Goal: Task Accomplishment & Management: Manage account settings

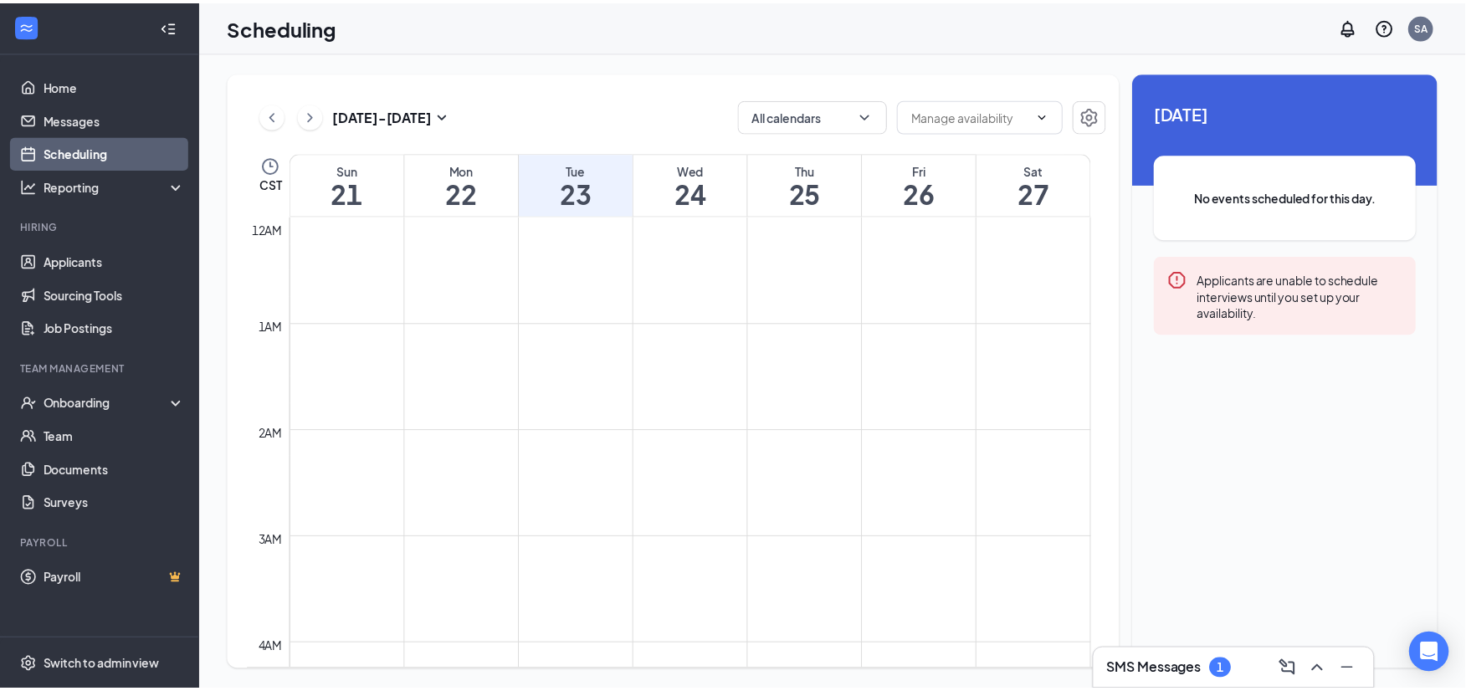
scroll to position [1279, 0]
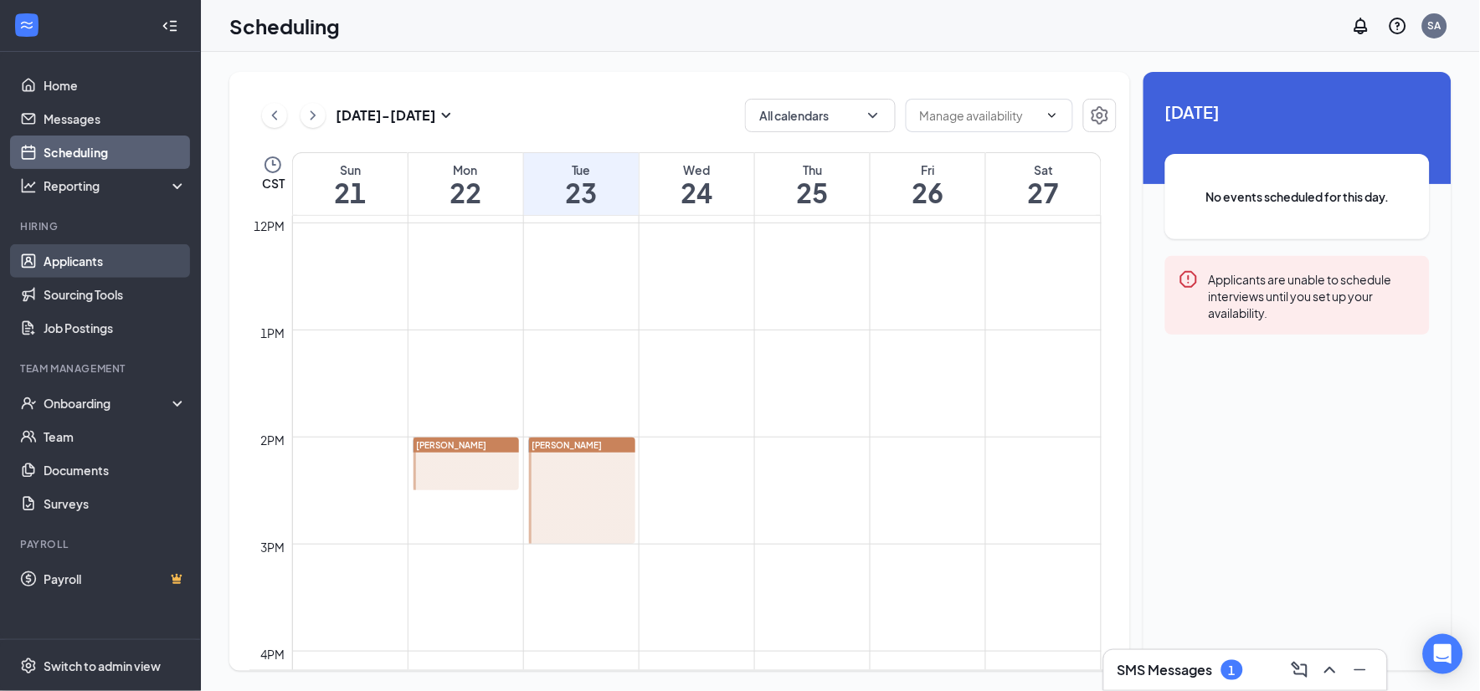
click at [59, 256] on link "Applicants" at bounding box center [115, 260] width 143 height 33
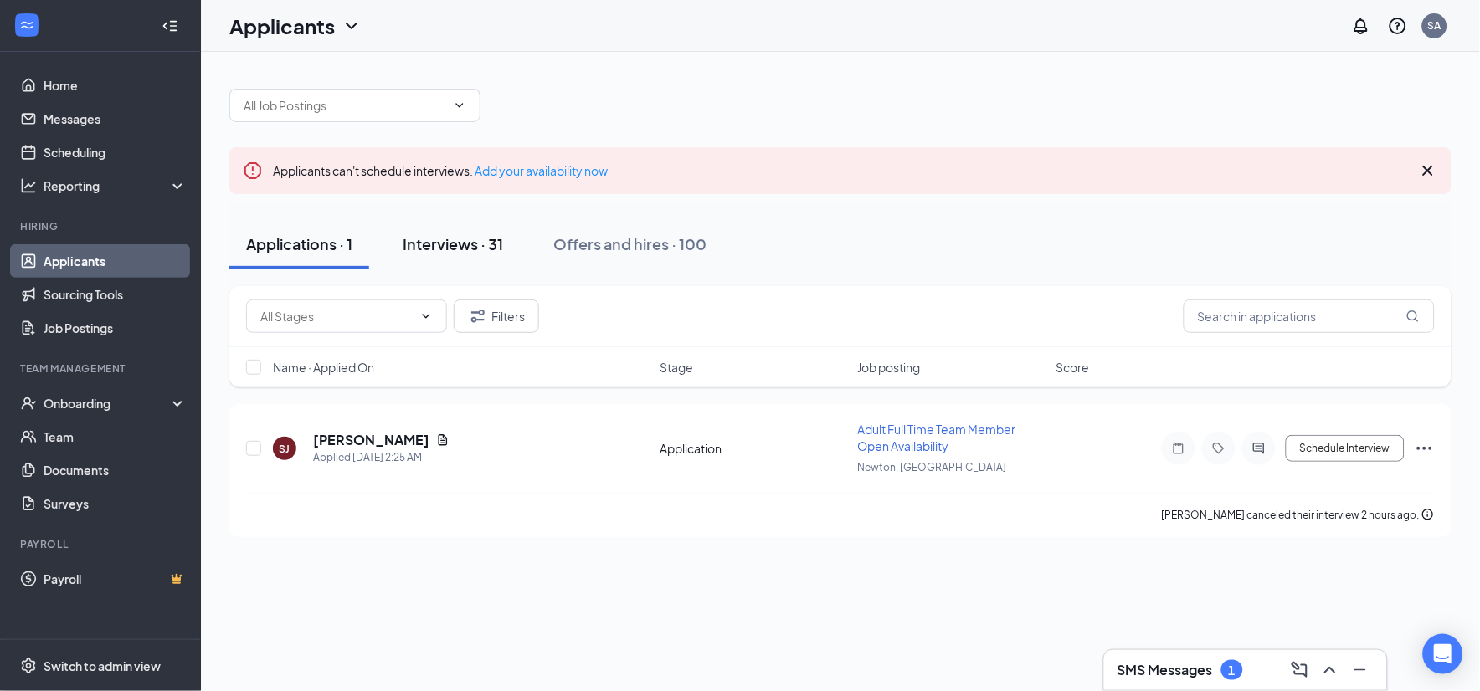
click at [444, 262] on button "Interviews · 31" at bounding box center [453, 244] width 134 height 50
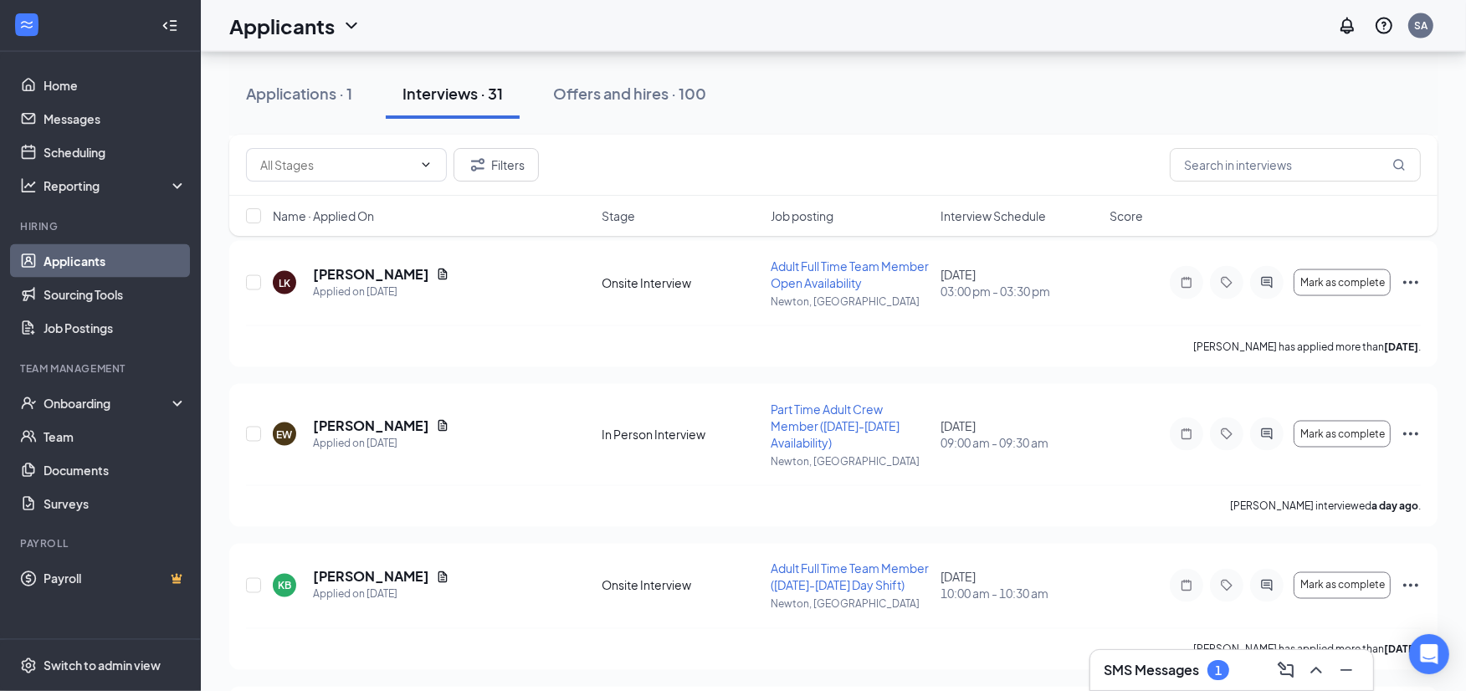
scroll to position [2883, 0]
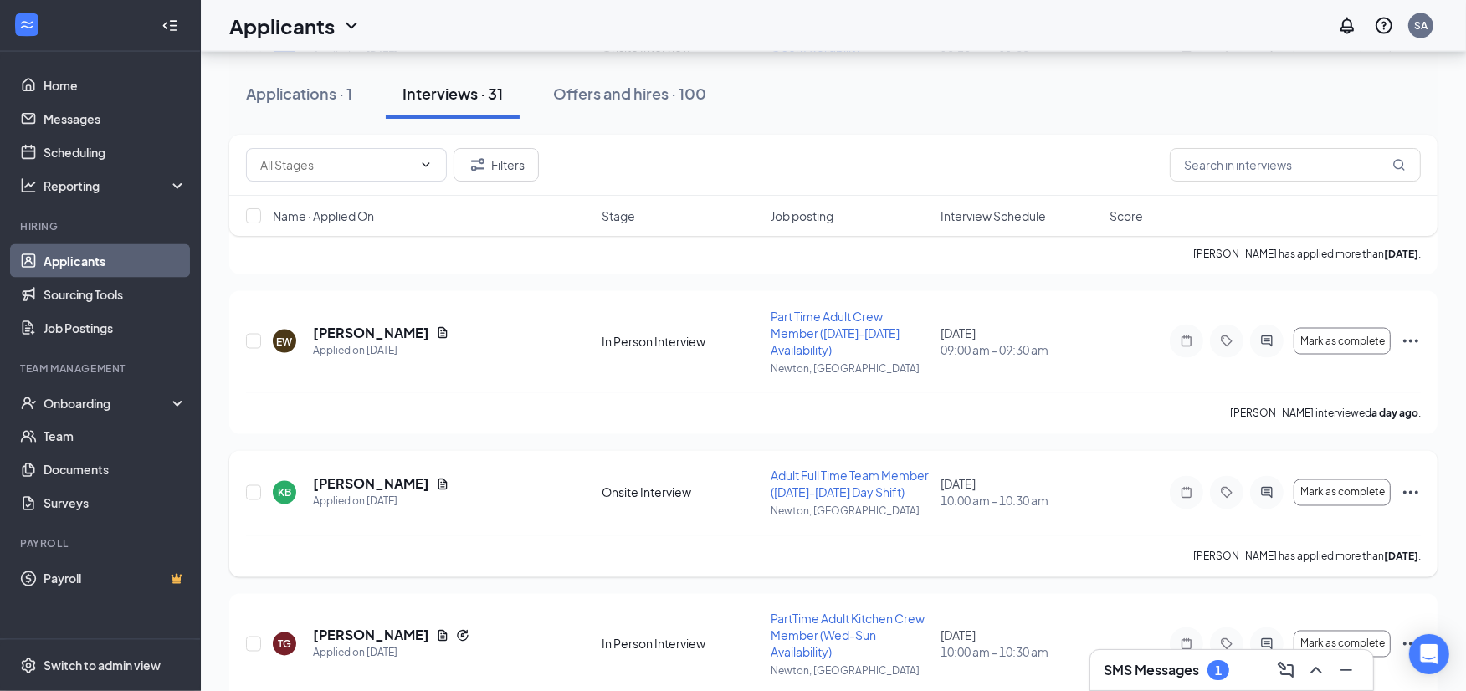
click at [1404, 492] on icon "Ellipses" at bounding box center [1411, 493] width 20 height 20
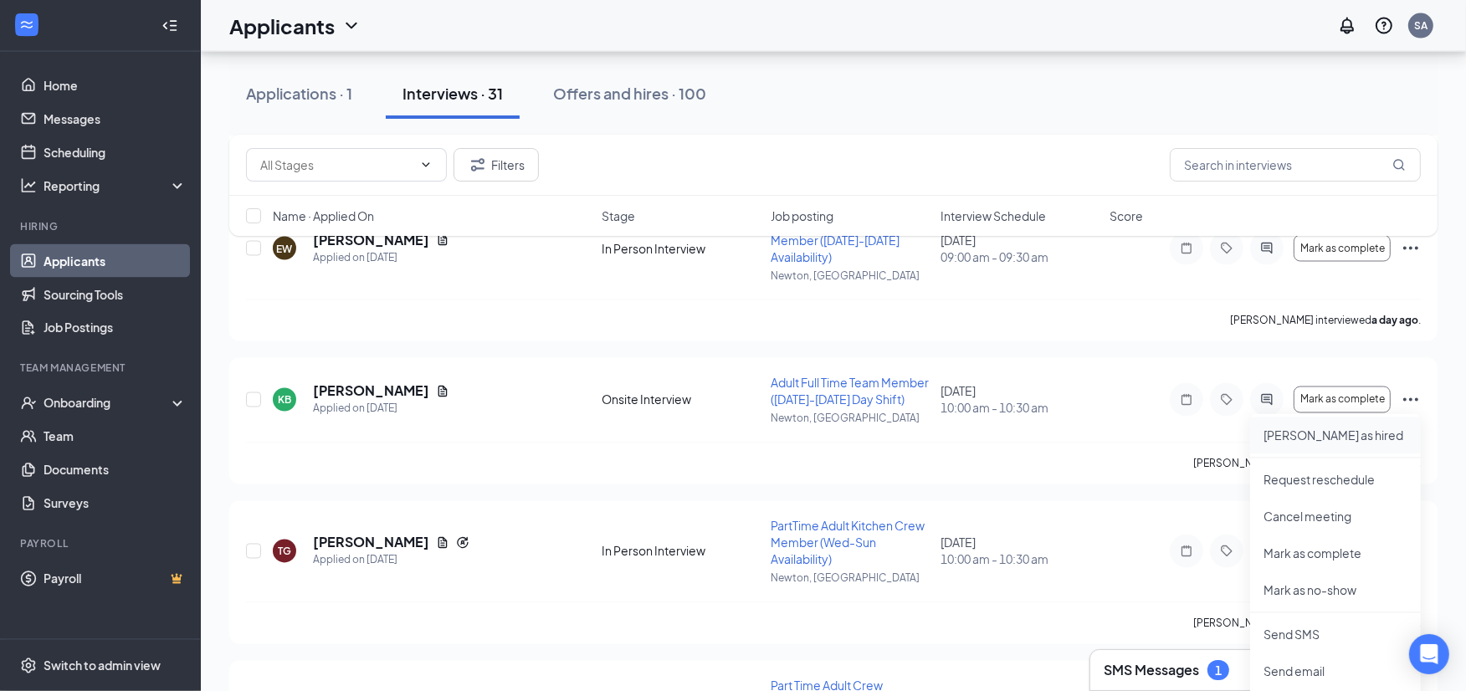
click at [1319, 440] on p "[PERSON_NAME] as hired" at bounding box center [1336, 436] width 144 height 17
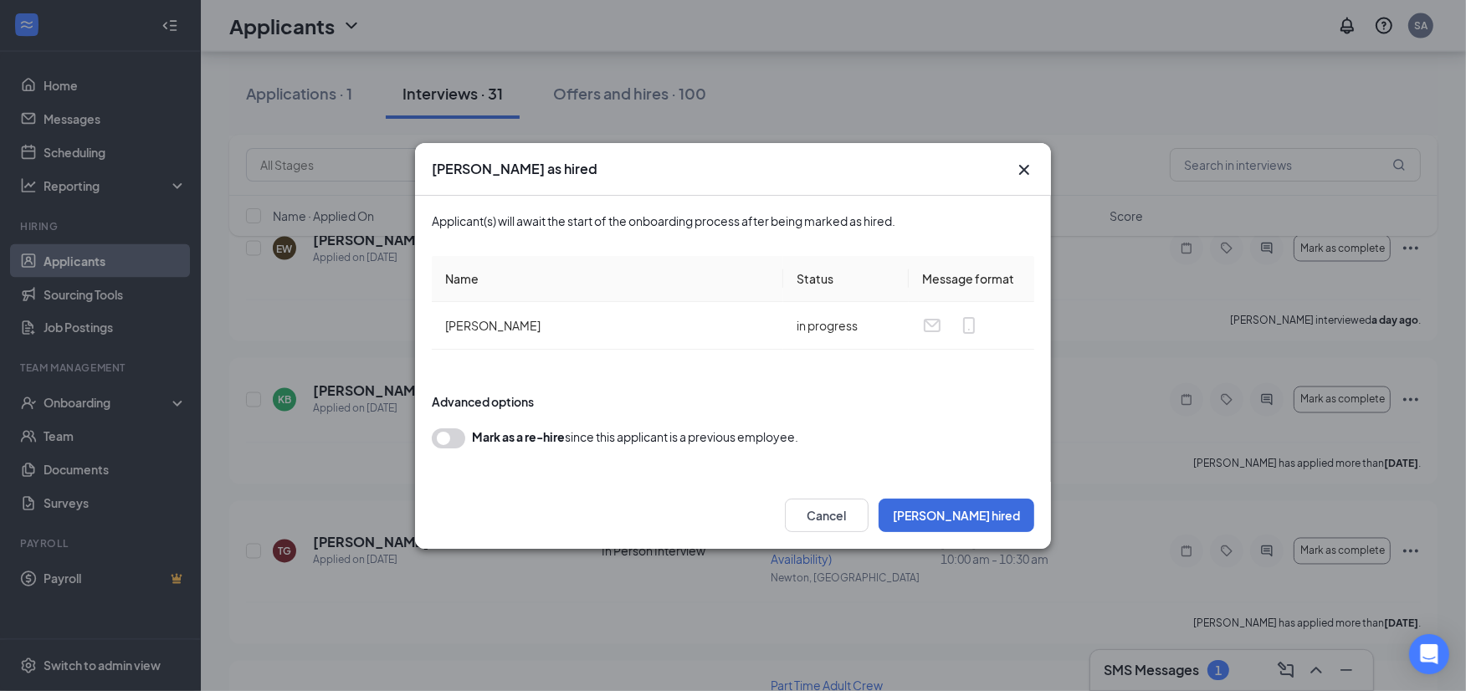
click at [449, 439] on button "button" at bounding box center [448, 439] width 33 height 20
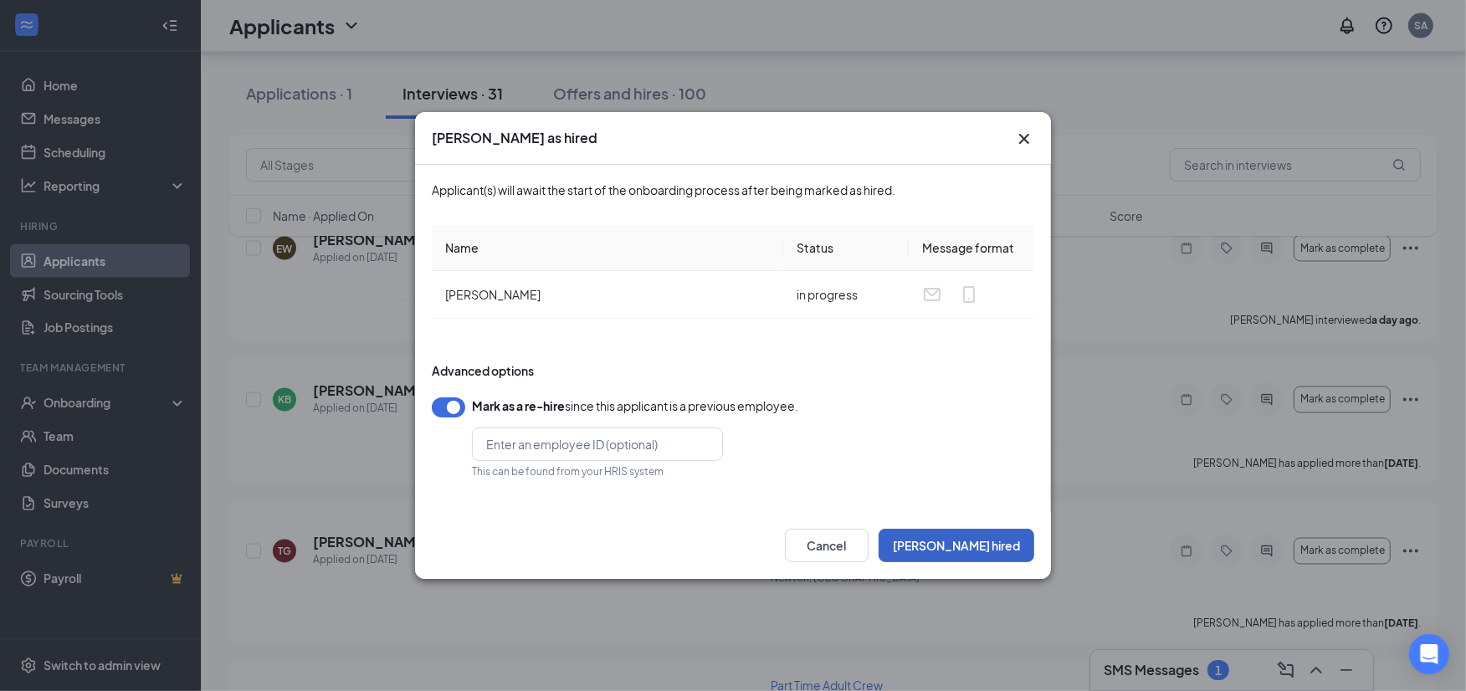
click at [968, 541] on button "[PERSON_NAME] hired" at bounding box center [957, 545] width 156 height 33
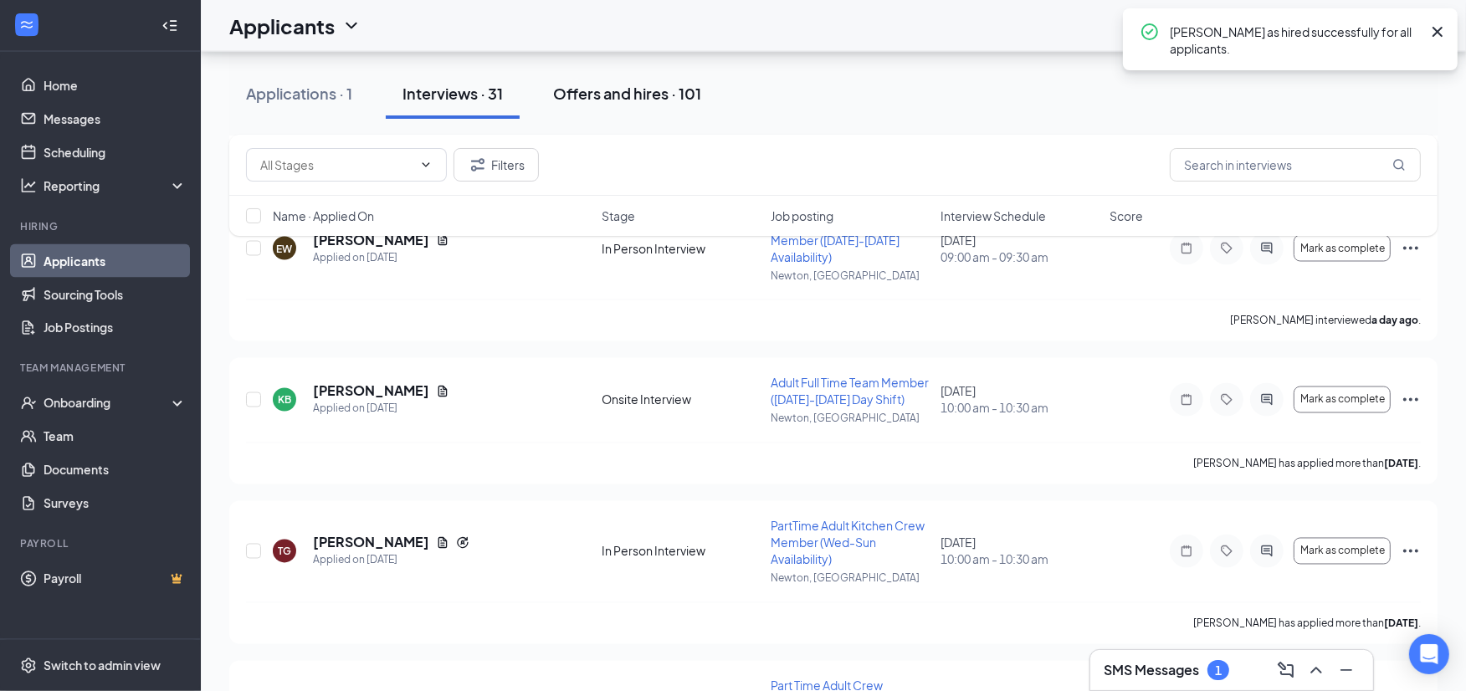
click at [665, 99] on div "Offers and hires · 101" at bounding box center [627, 93] width 148 height 21
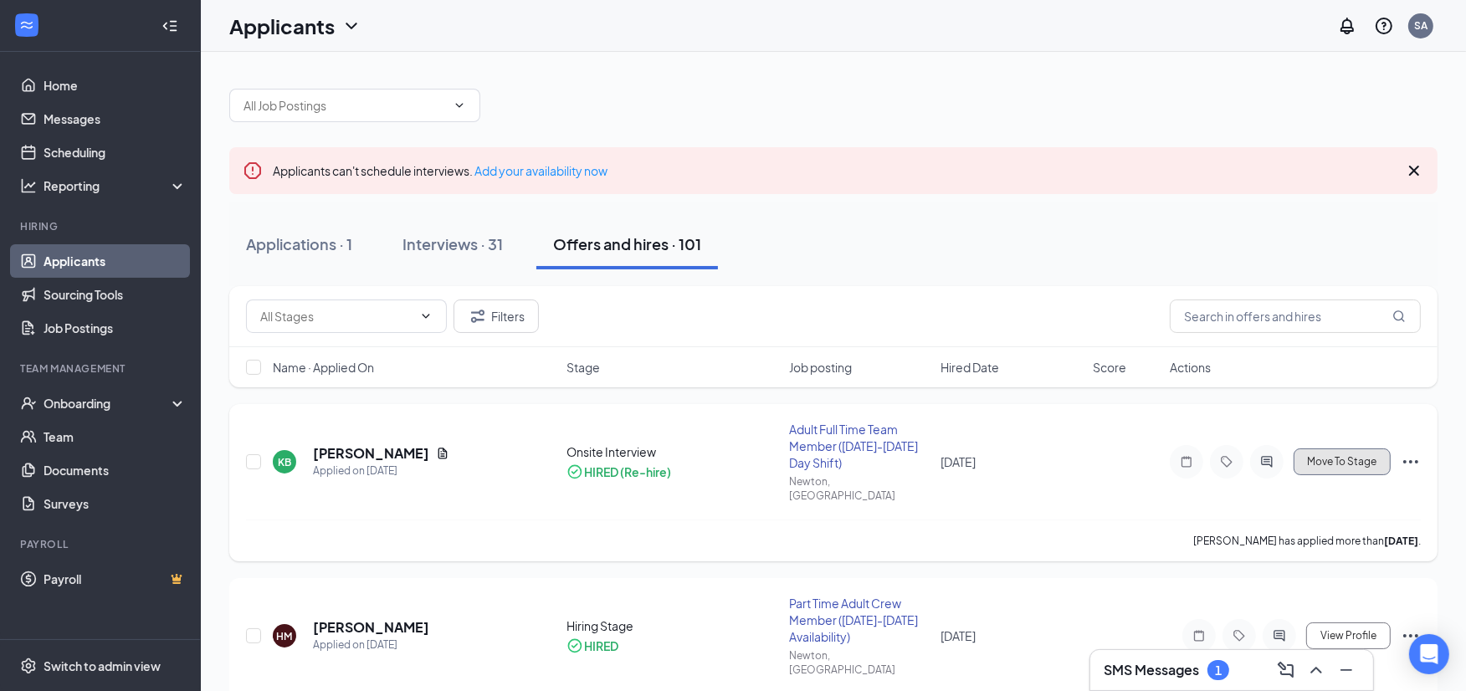
click at [1352, 463] on button "Move To Stage" at bounding box center [1342, 462] width 97 height 27
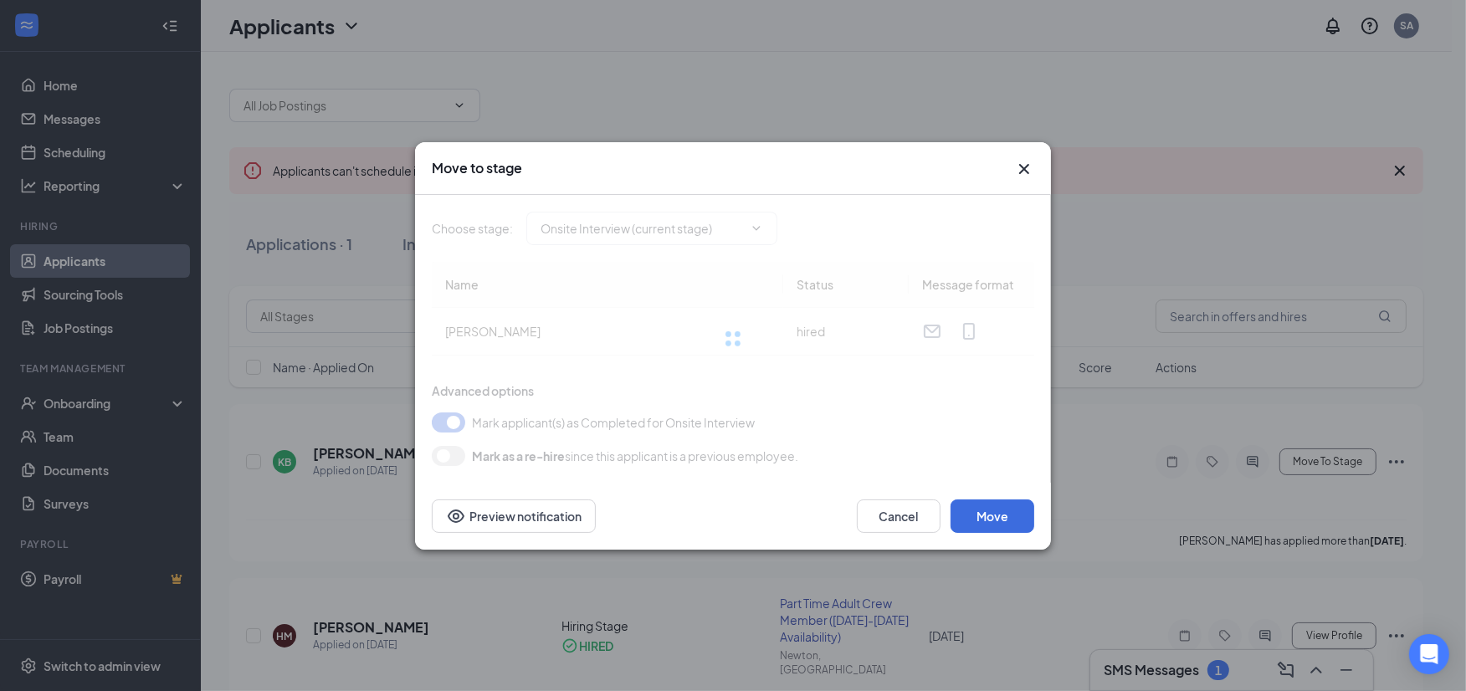
type input "Hiring Complete (final stage)"
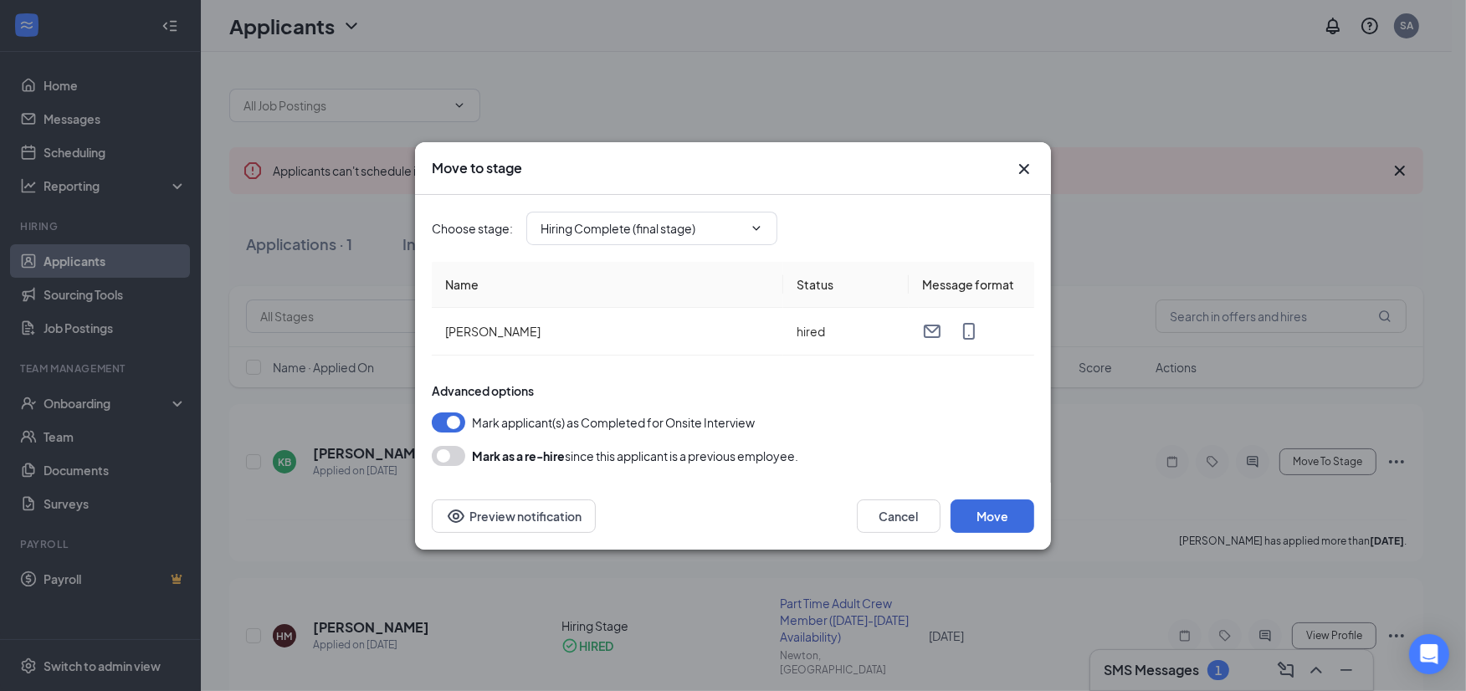
click at [445, 463] on button "button" at bounding box center [448, 456] width 33 height 20
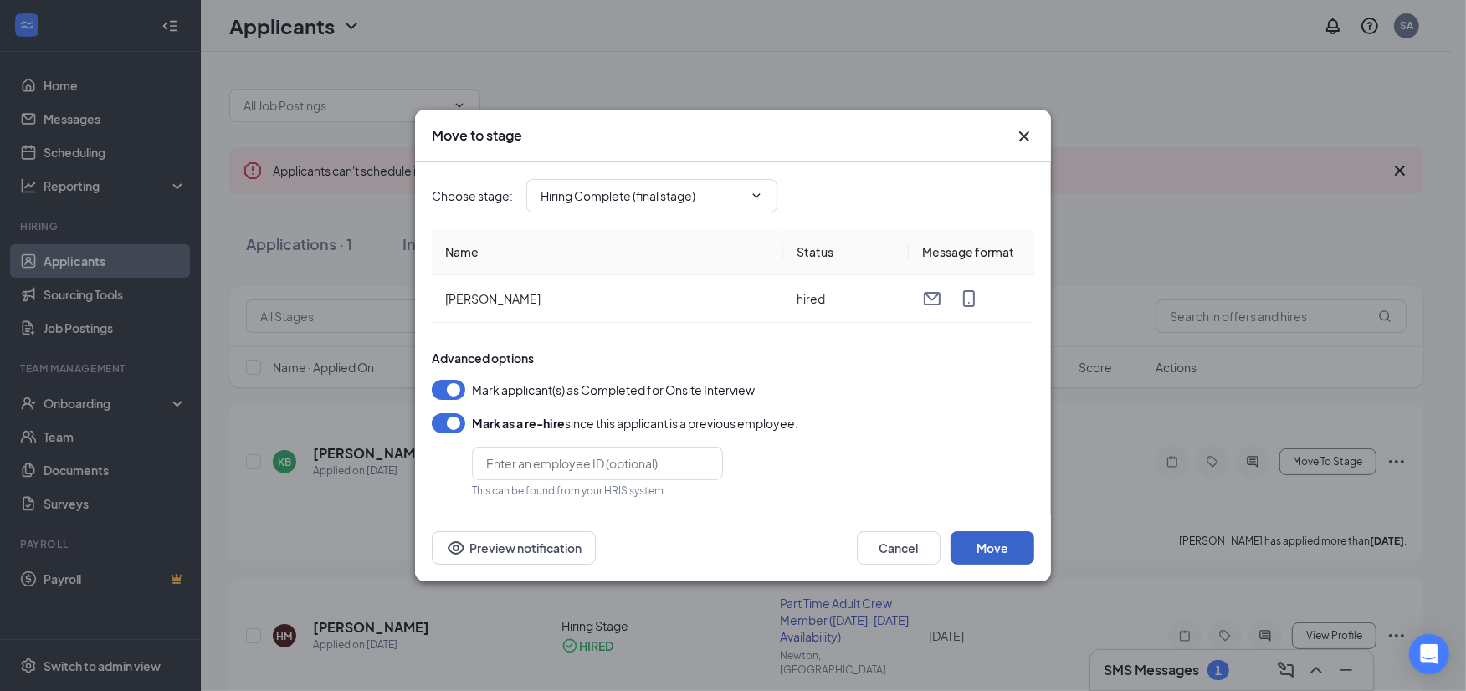
click at [999, 544] on button "Move" at bounding box center [993, 547] width 84 height 33
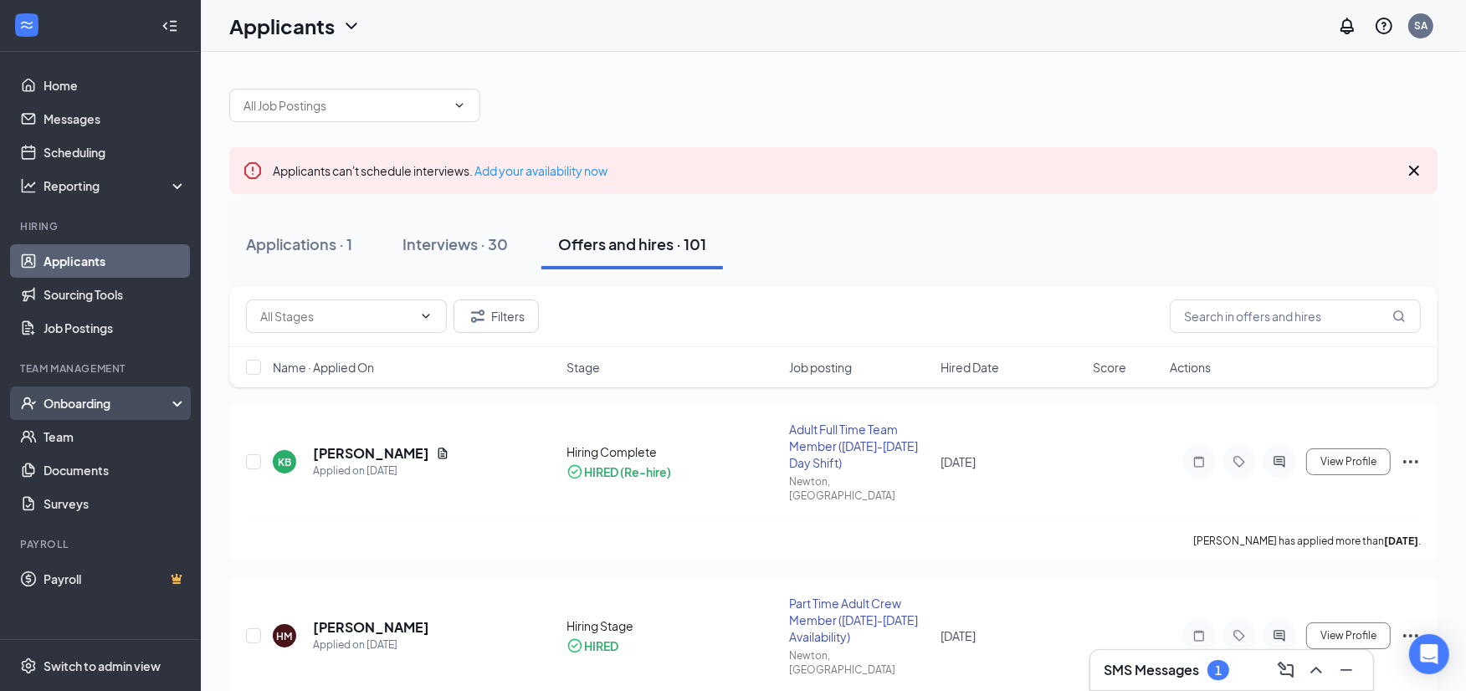
click at [146, 408] on div "Onboarding" at bounding box center [108, 403] width 129 height 17
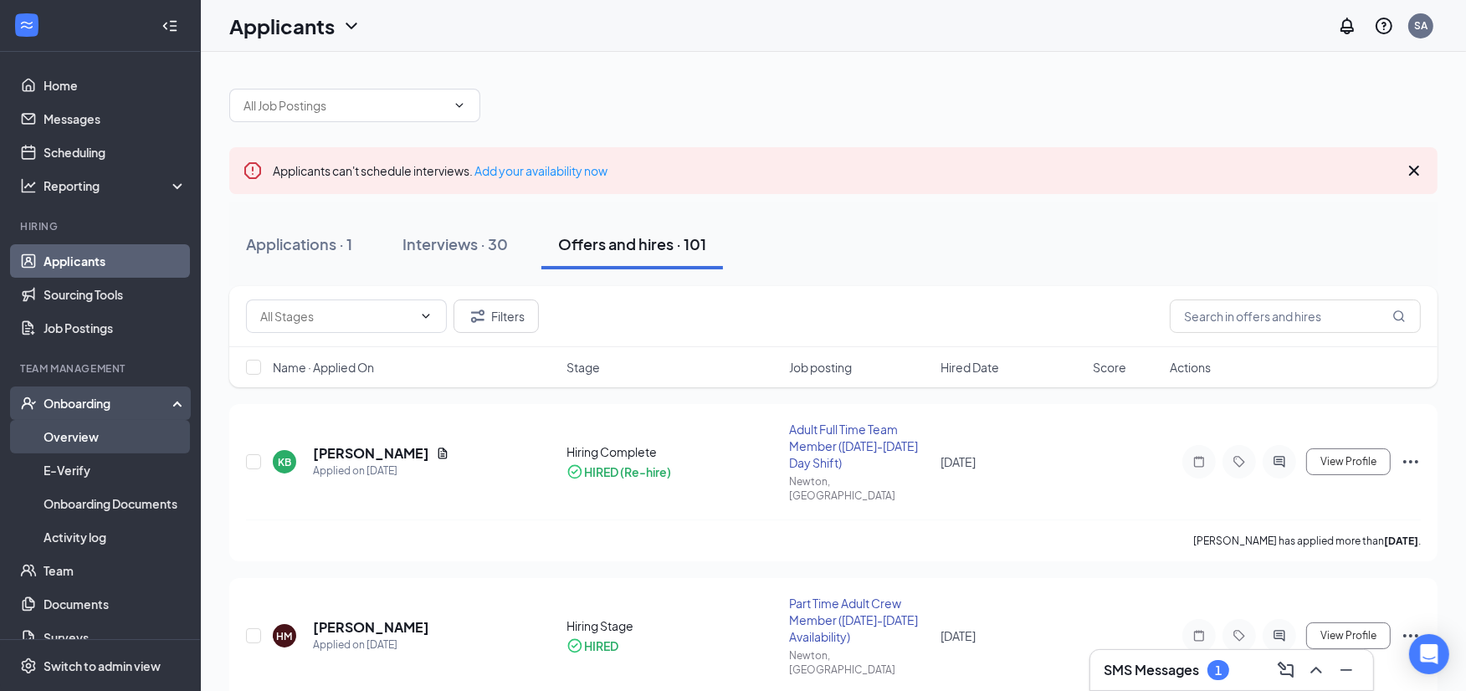
click at [106, 431] on link "Overview" at bounding box center [115, 436] width 143 height 33
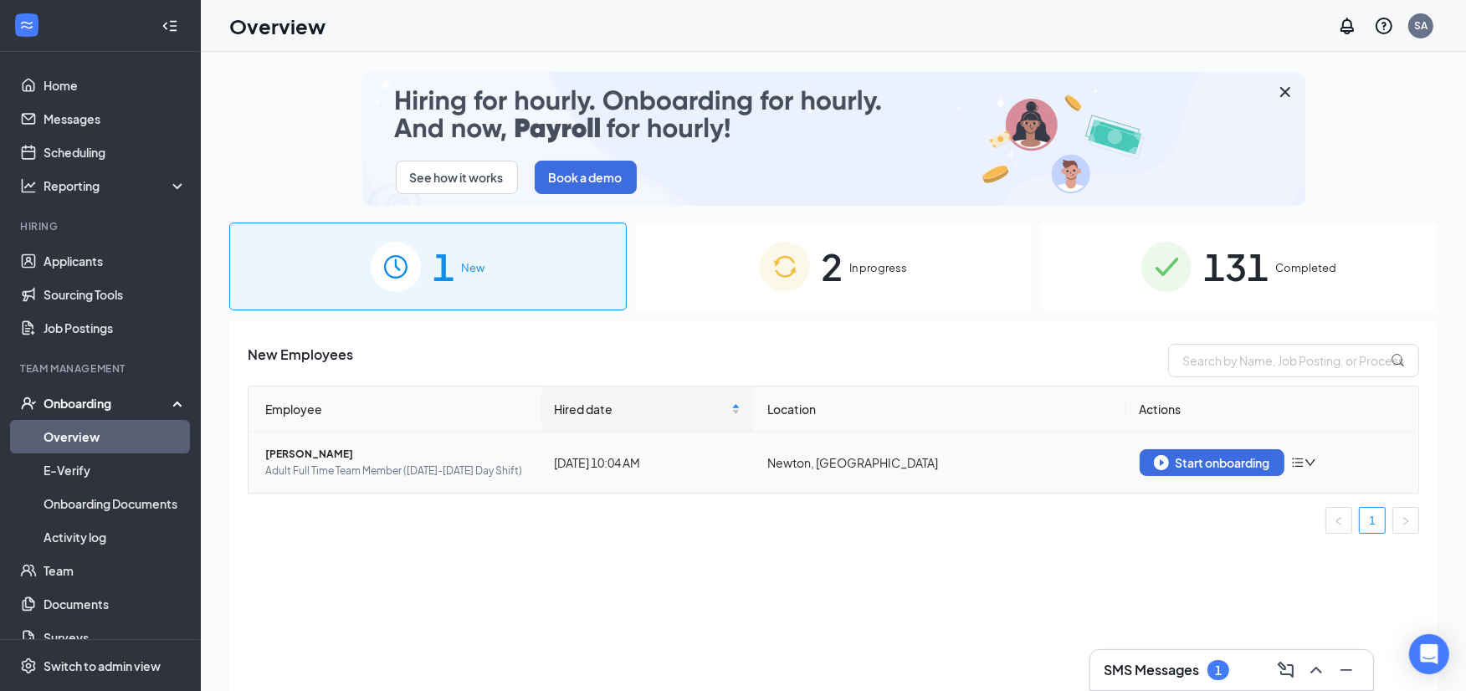
click at [1297, 467] on icon "bars" at bounding box center [1297, 462] width 13 height 13
click at [1059, 461] on td "Newton, [GEOGRAPHIC_DATA]" at bounding box center [940, 463] width 372 height 60
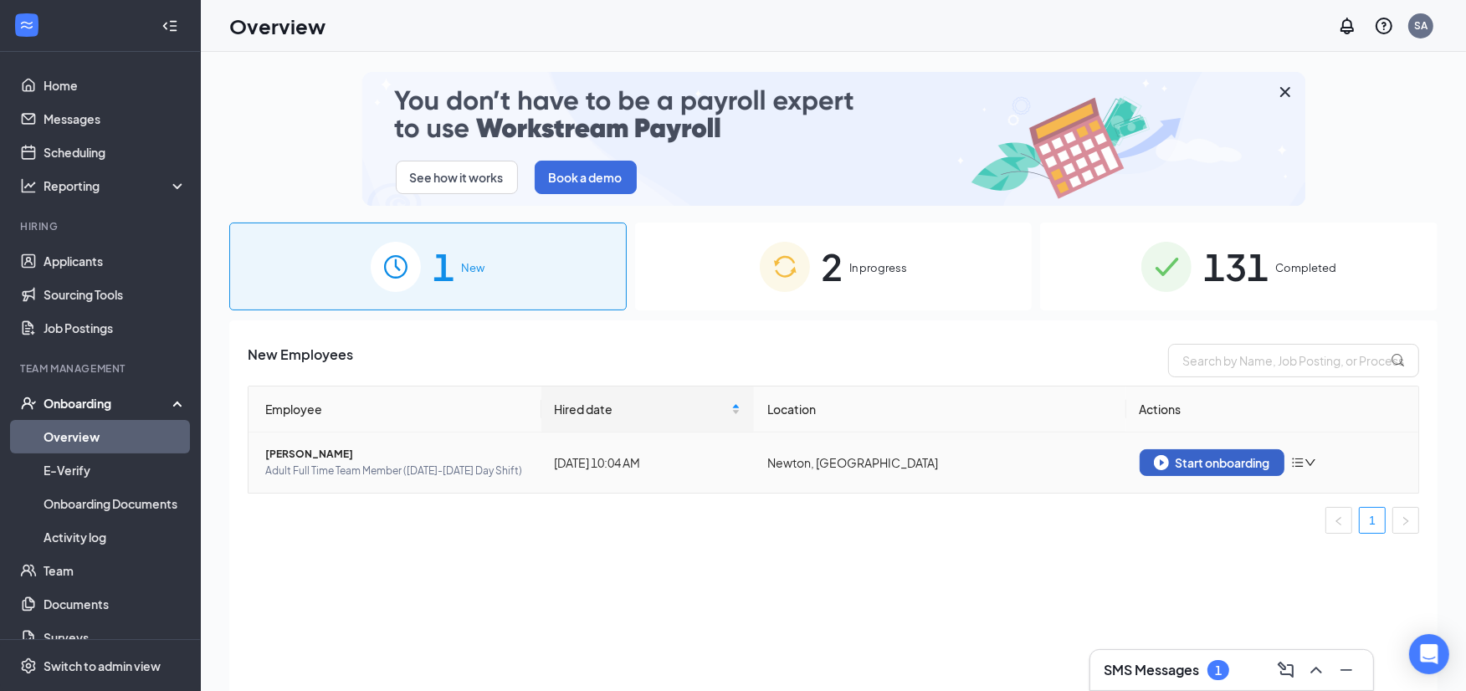
click at [1193, 470] on div "Start onboarding" at bounding box center [1212, 462] width 116 height 15
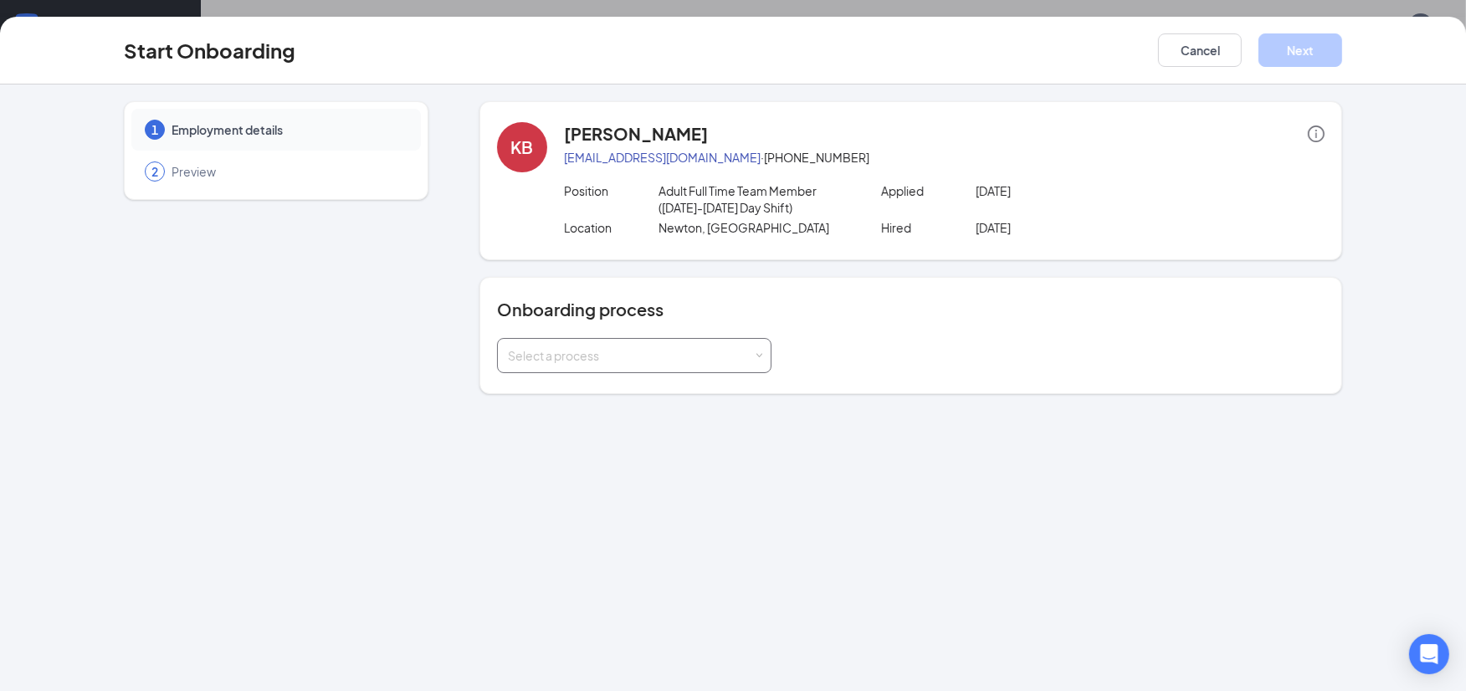
click at [747, 354] on div "Select a process" at bounding box center [630, 355] width 245 height 17
click at [668, 383] on li "Team Member" at bounding box center [633, 391] width 275 height 30
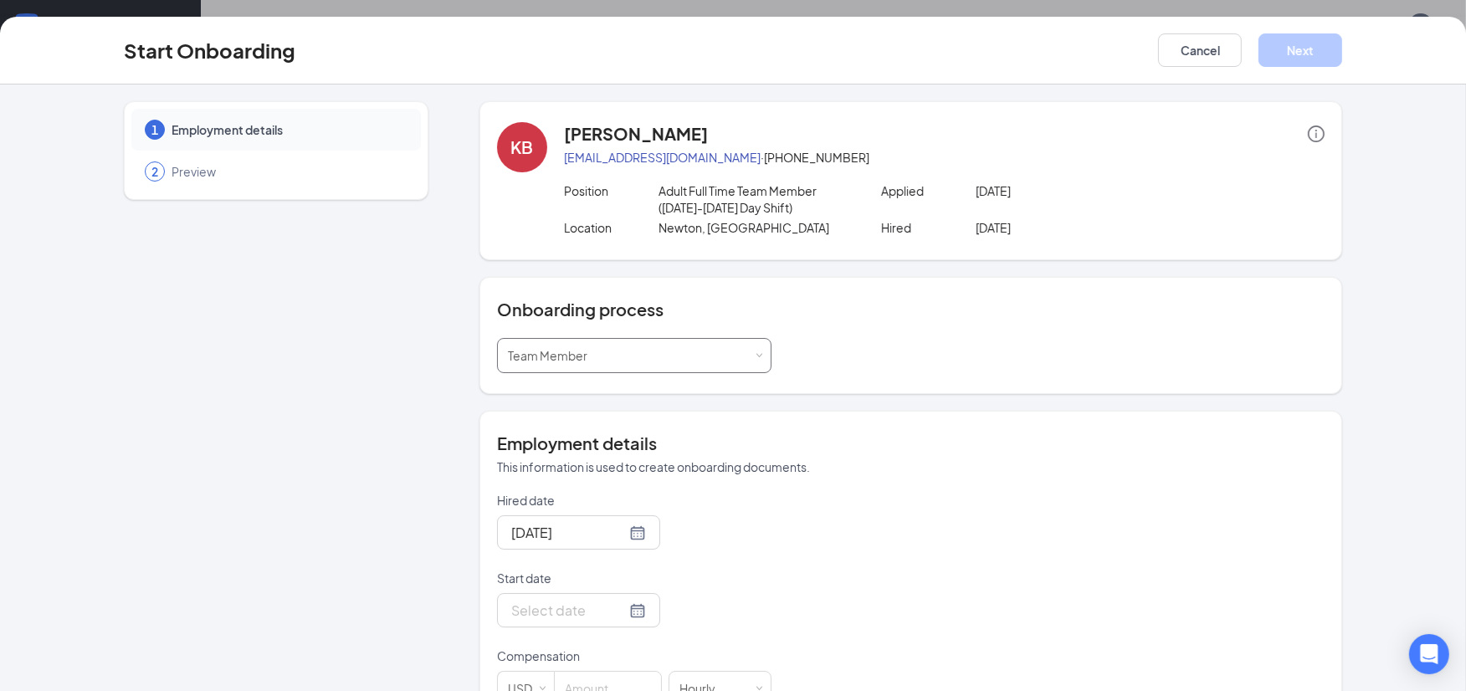
scroll to position [93, 0]
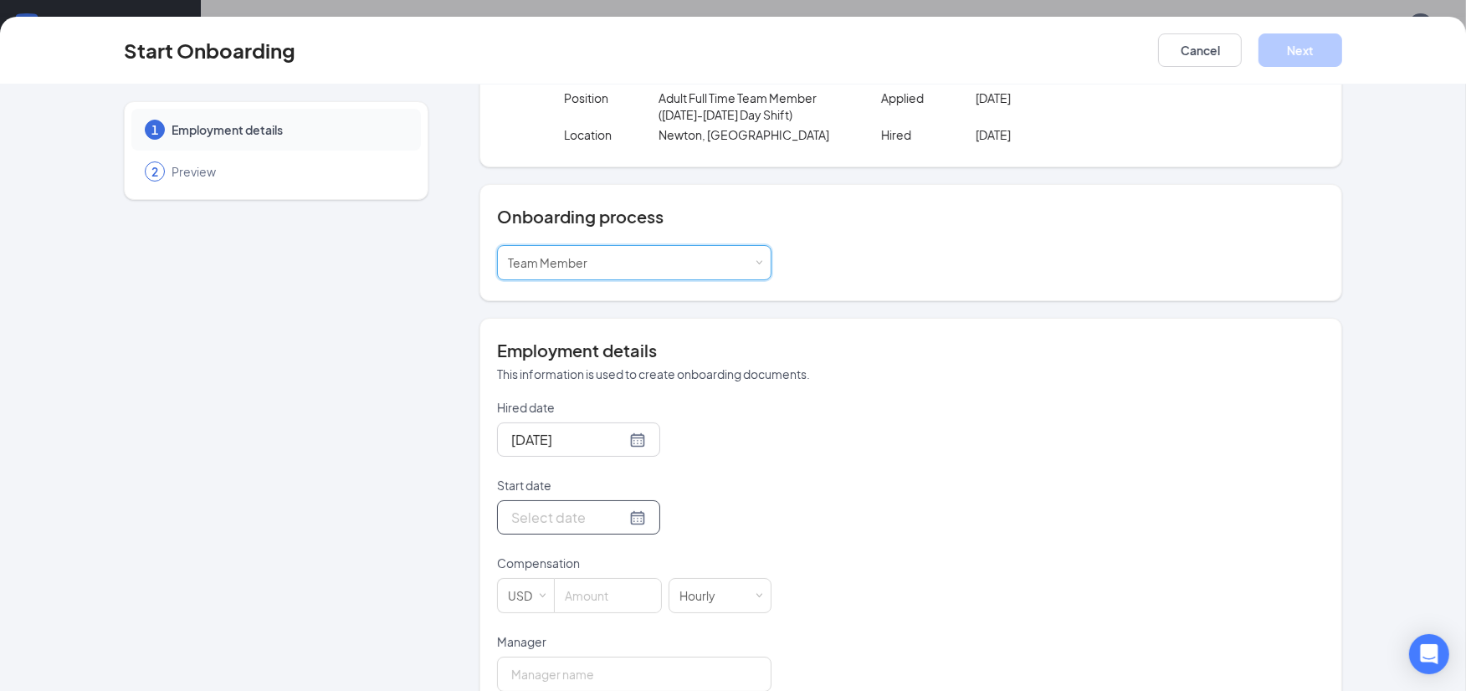
click at [623, 516] on div at bounding box center [578, 517] width 135 height 21
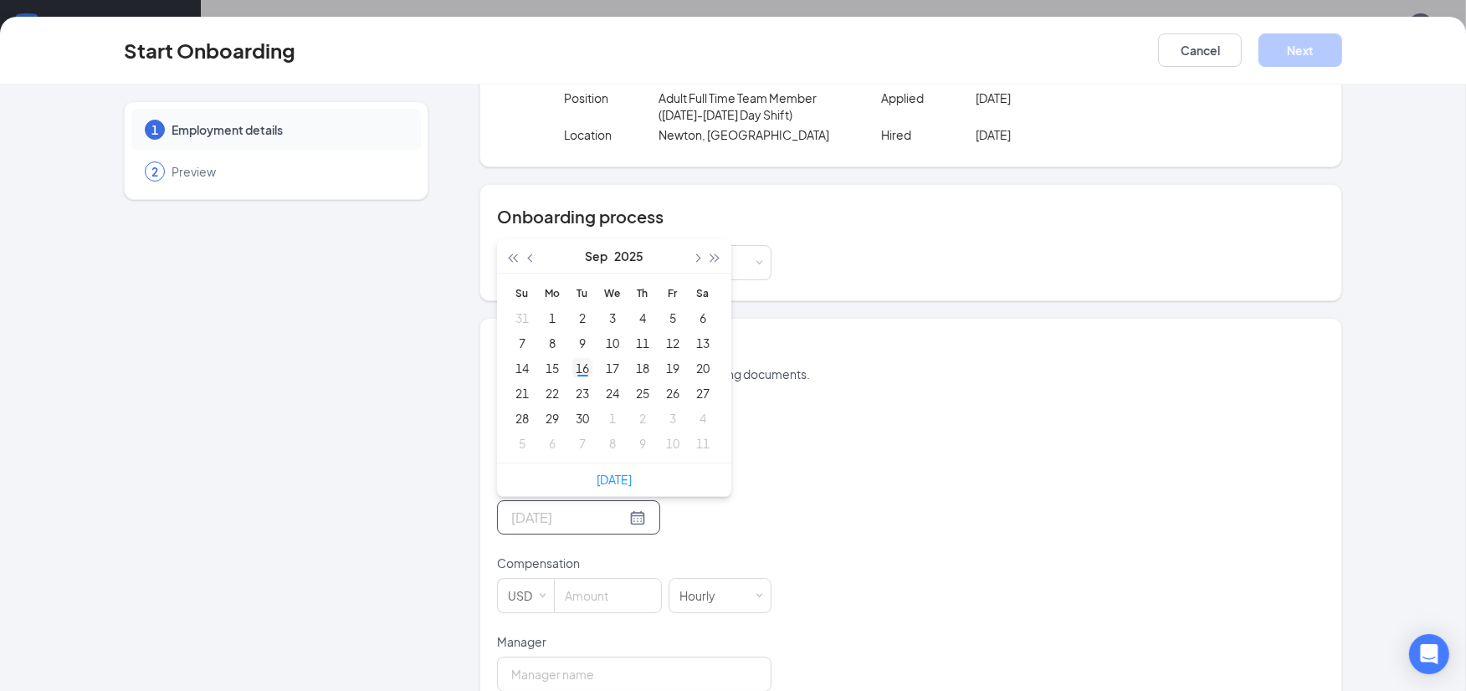
type input "[DATE]"
click at [574, 363] on div "16" at bounding box center [583, 368] width 20 height 20
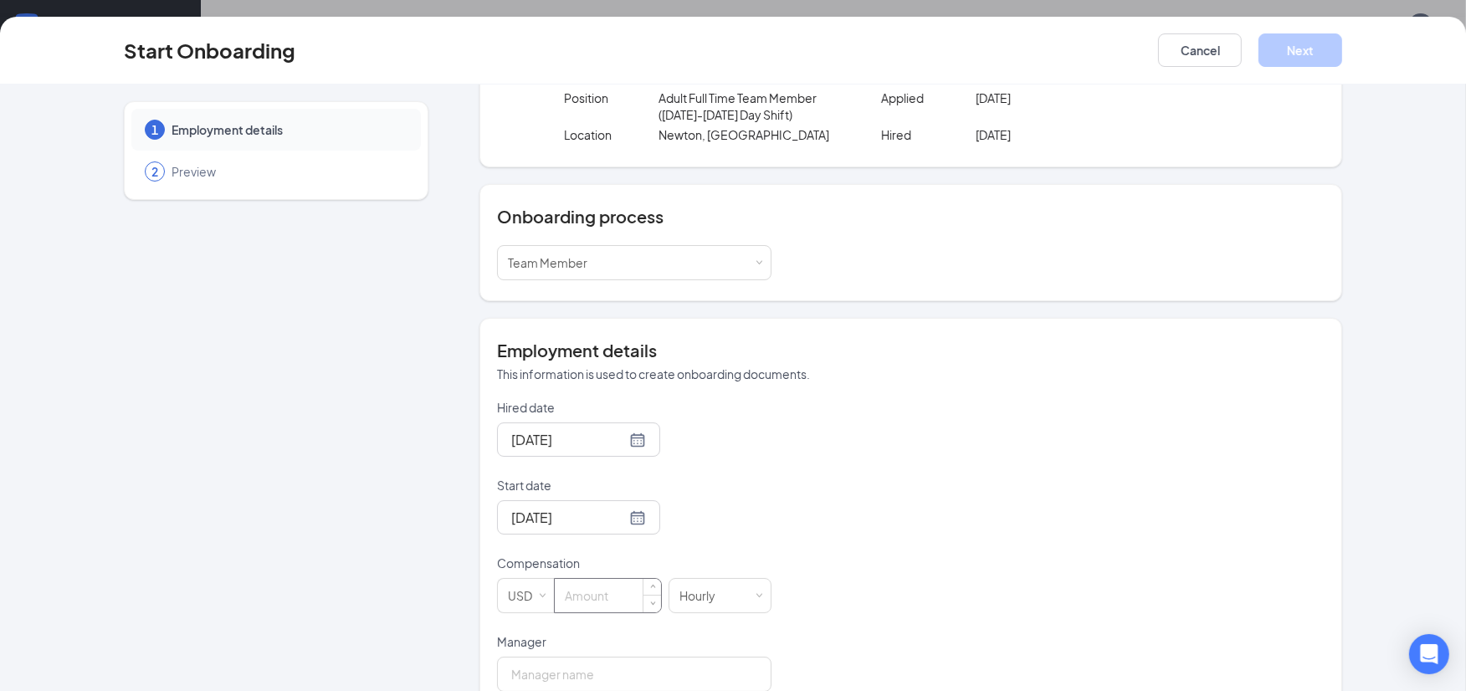
click at [603, 596] on input at bounding box center [608, 595] width 106 height 33
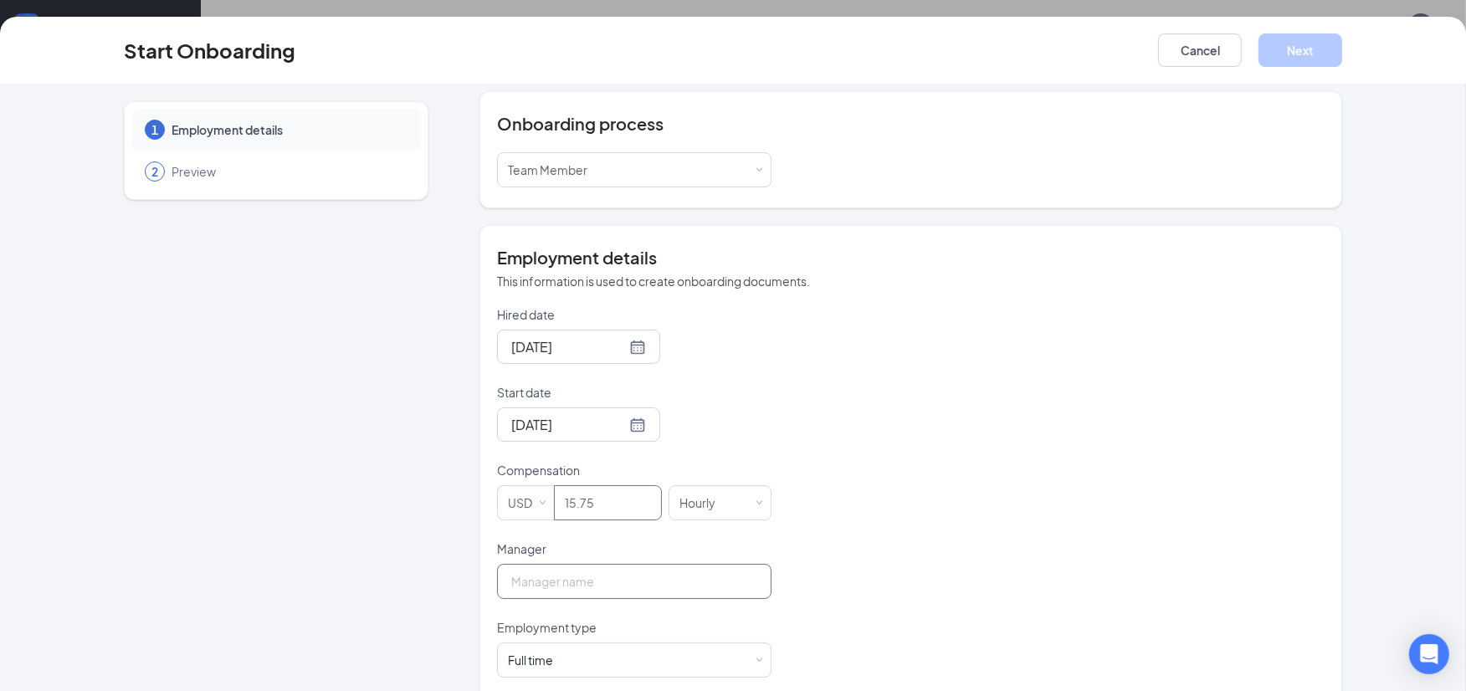
type input "15.75"
click at [578, 584] on input "Manager" at bounding box center [634, 581] width 275 height 35
type input "[PERSON_NAME]"
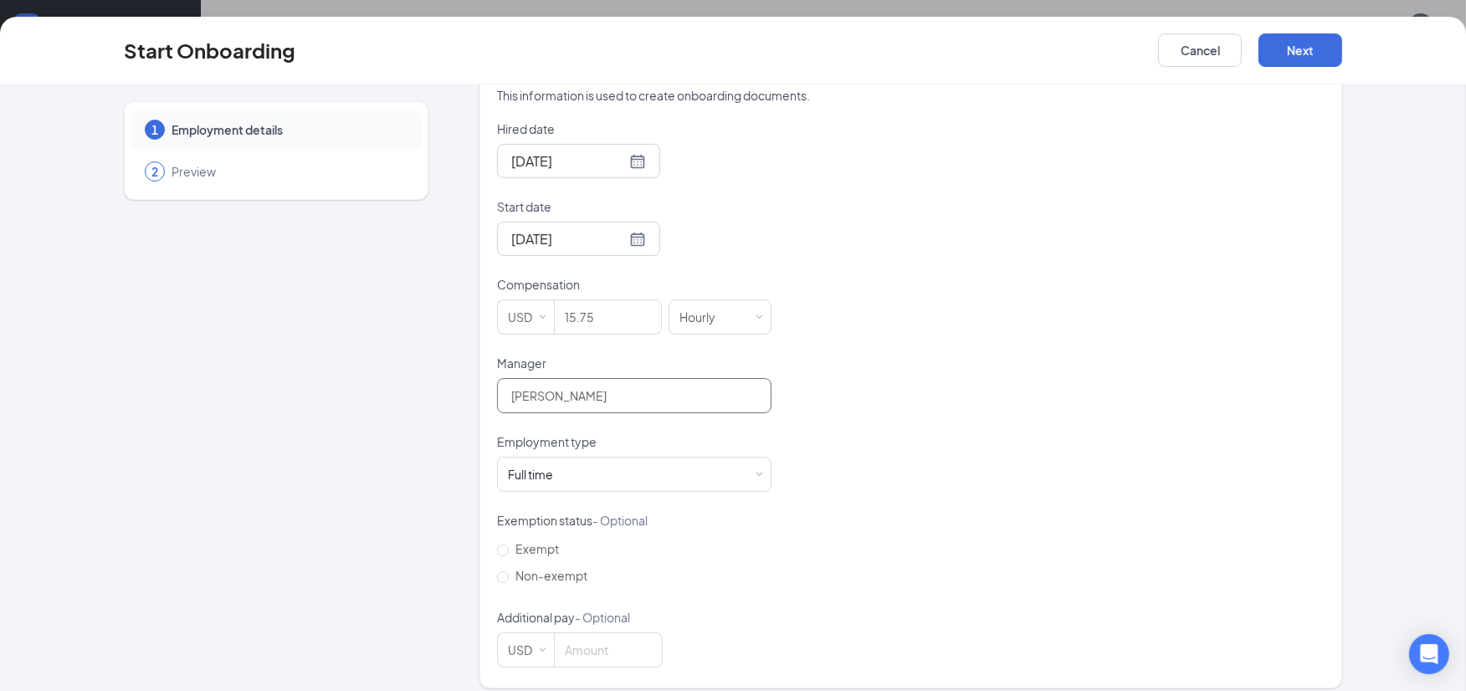
scroll to position [386, 0]
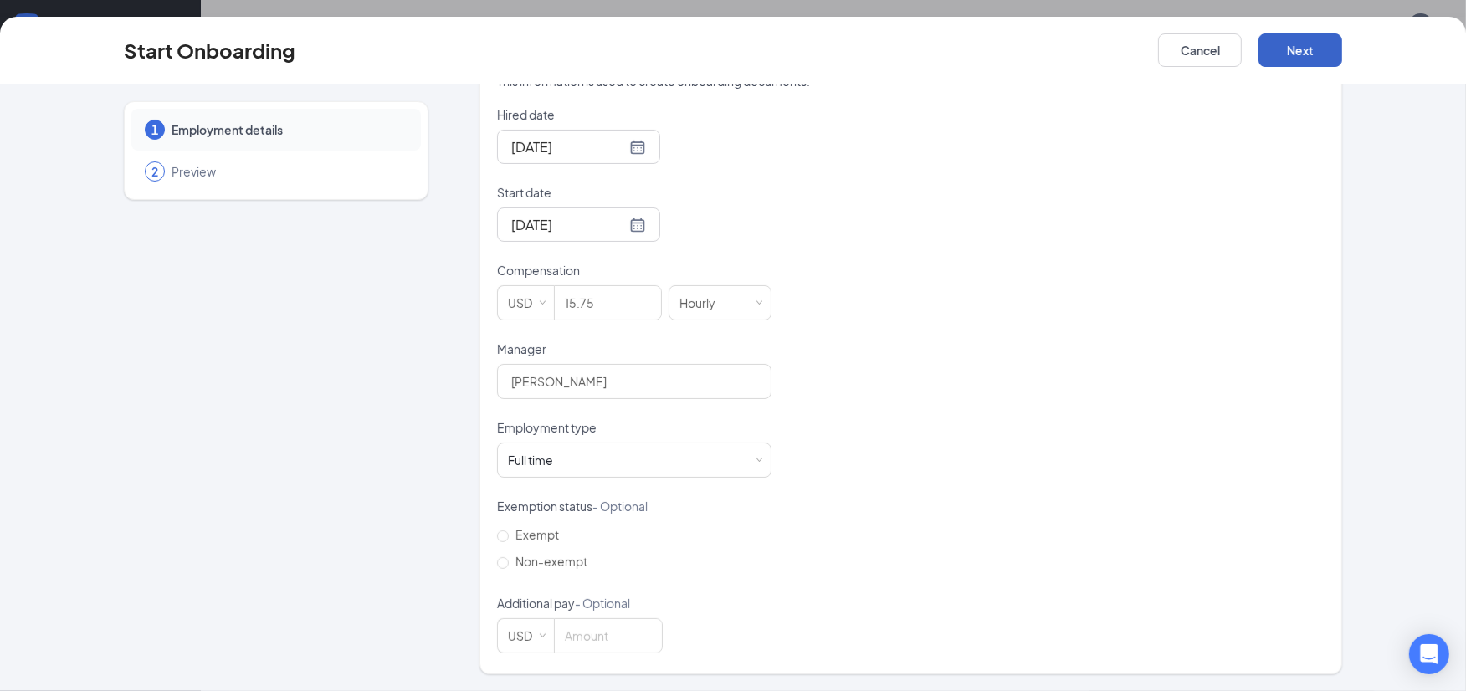
click at [1276, 56] on button "Next" at bounding box center [1301, 49] width 84 height 33
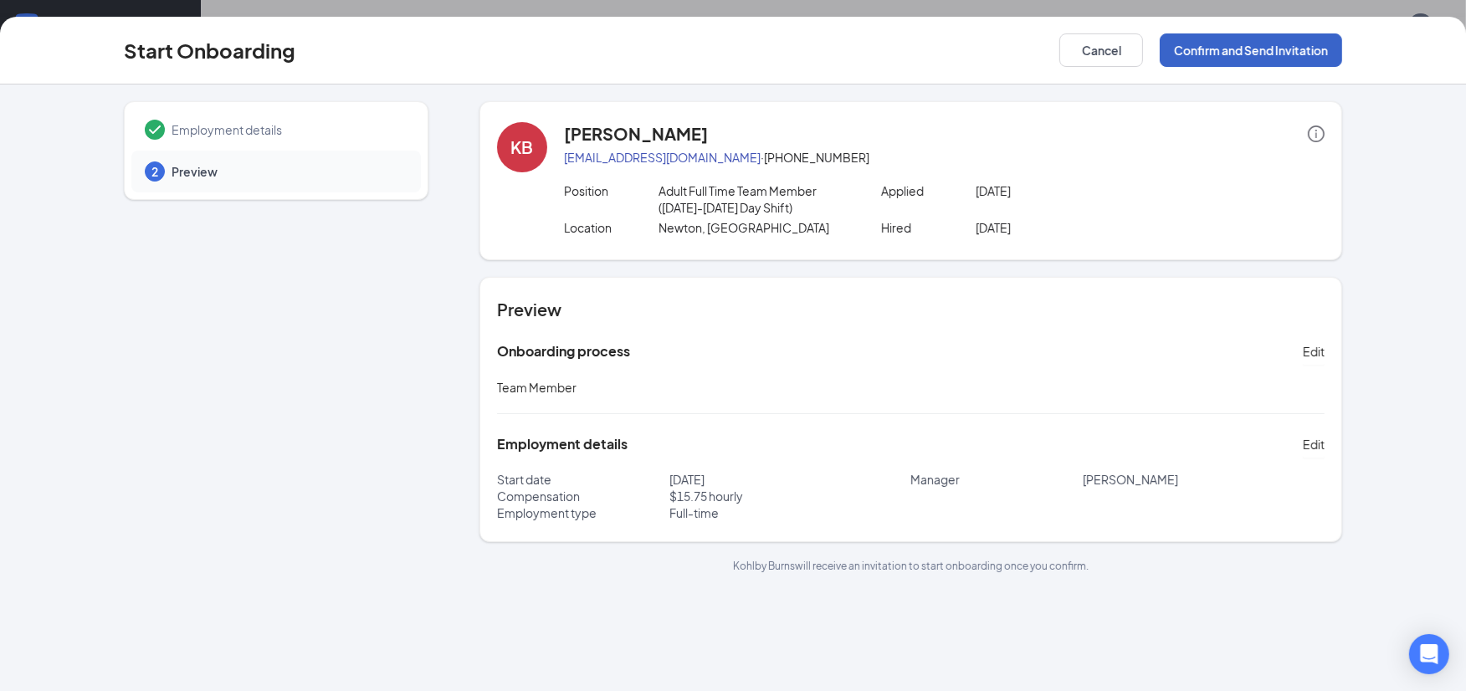
click at [1261, 50] on button "Confirm and Send Invitation" at bounding box center [1251, 49] width 182 height 33
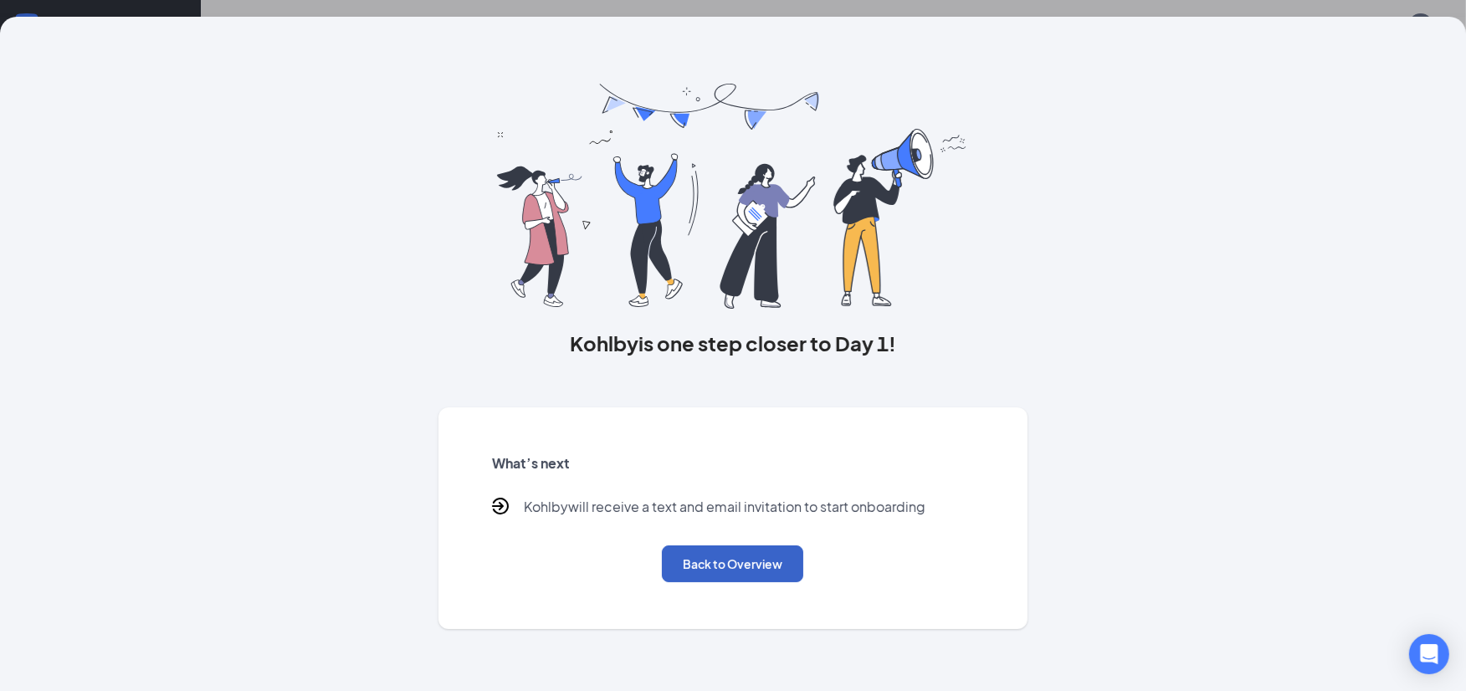
click at [756, 557] on button "Back to Overview" at bounding box center [732, 564] width 141 height 37
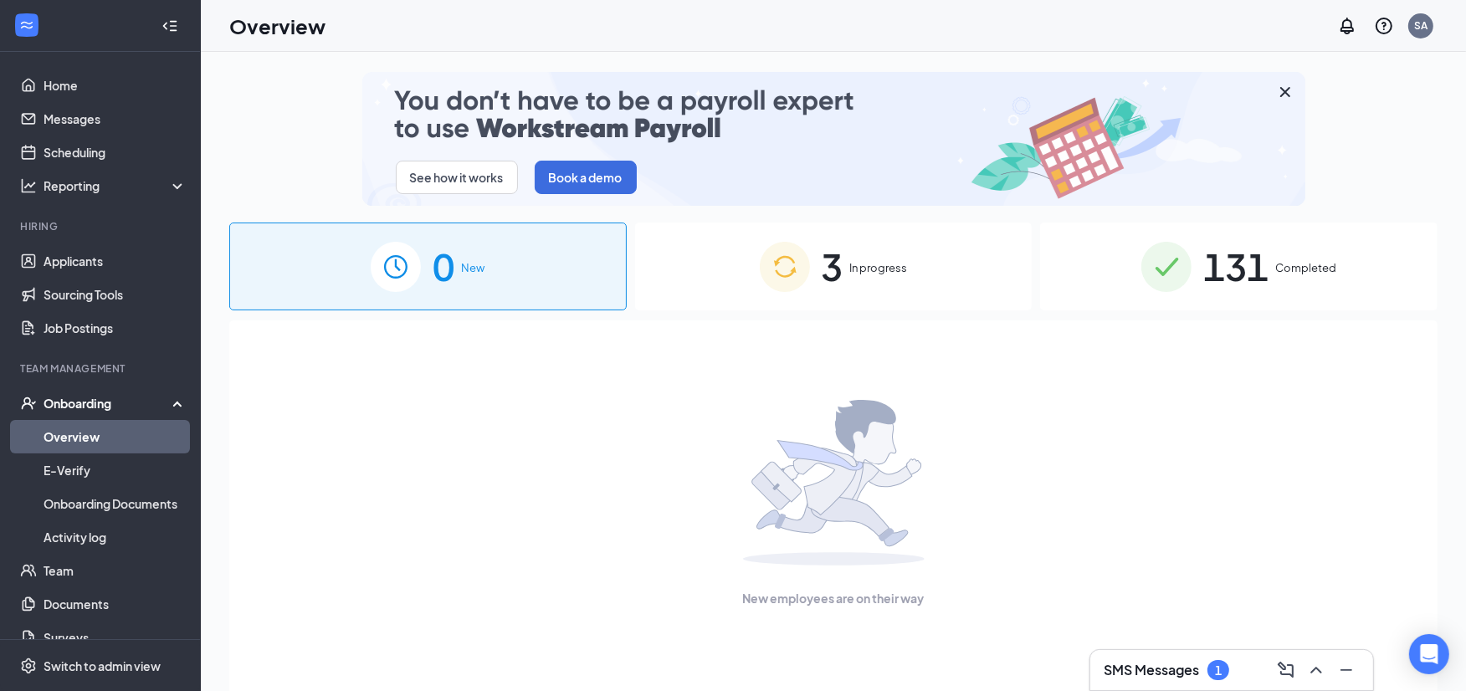
click at [907, 270] on span "In progress" at bounding box center [879, 267] width 58 height 17
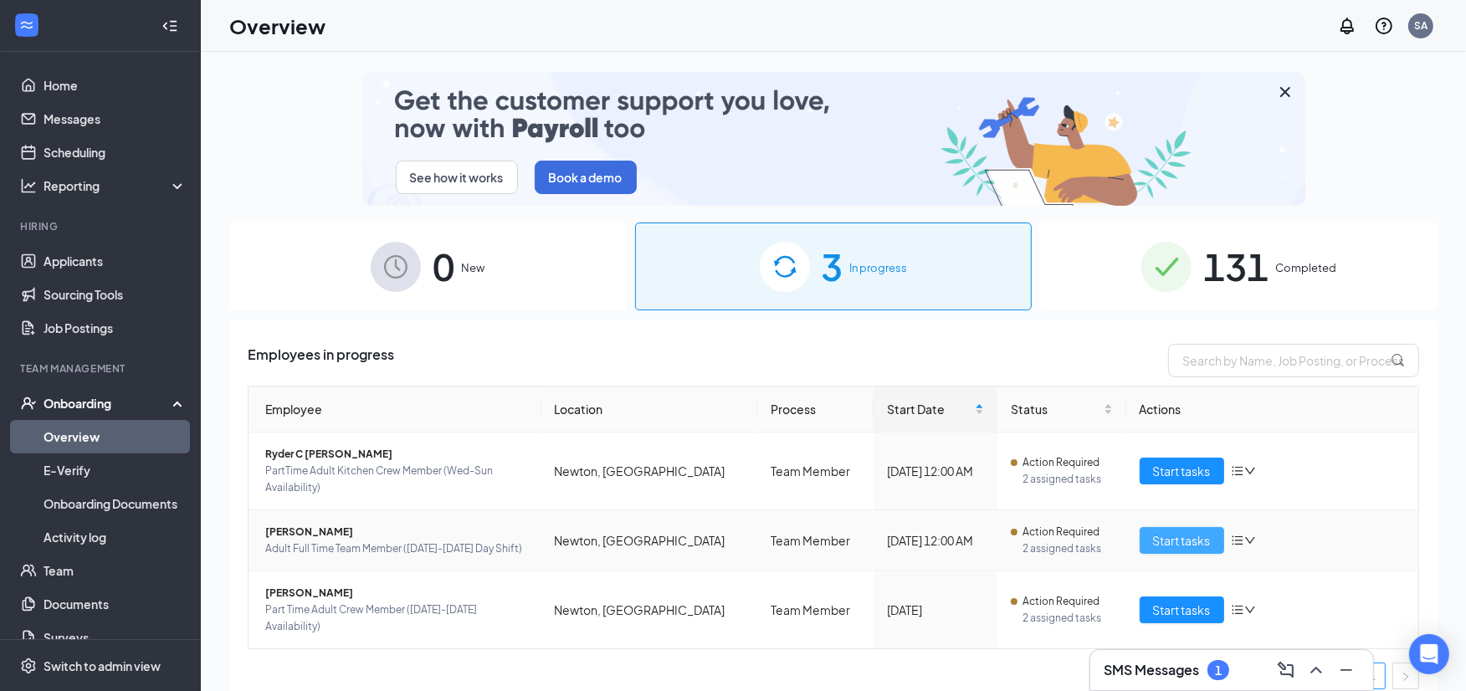
click at [1153, 546] on span "Start tasks" at bounding box center [1182, 540] width 58 height 18
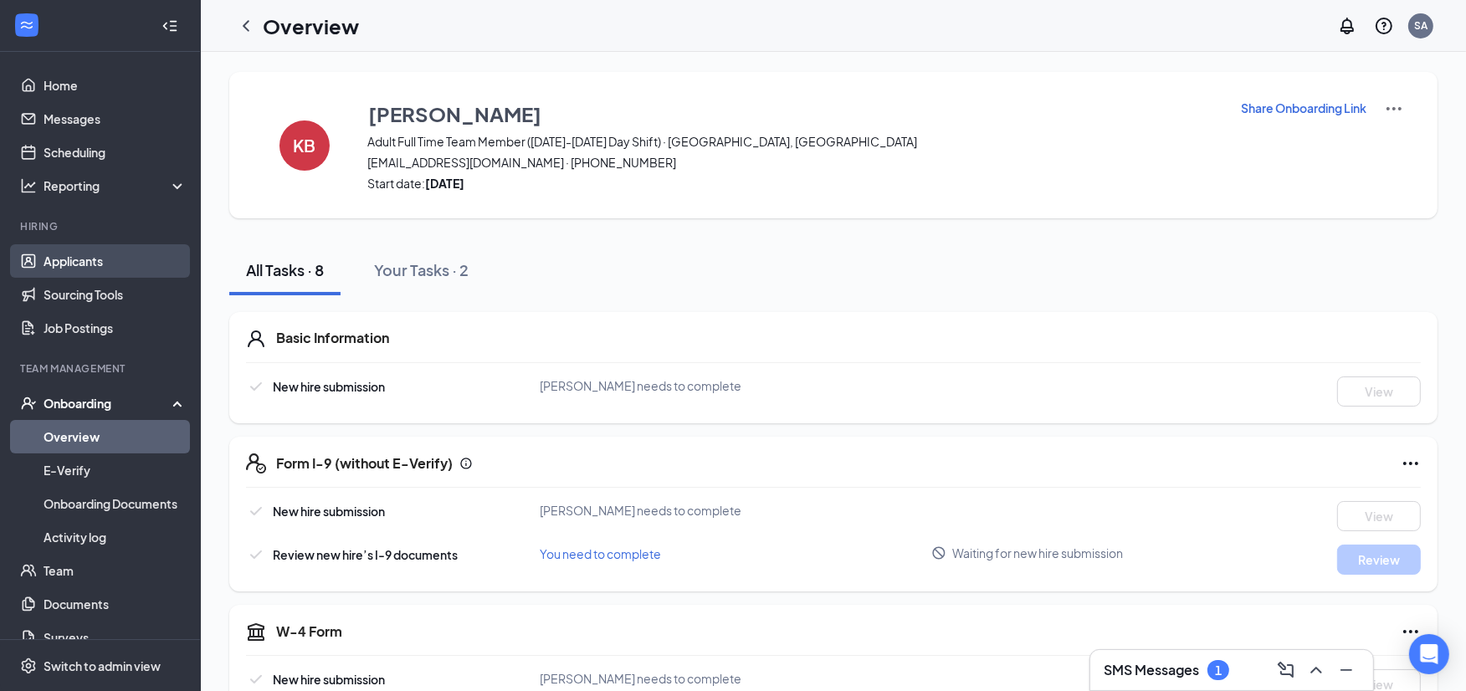
click at [90, 253] on link "Applicants" at bounding box center [115, 260] width 143 height 33
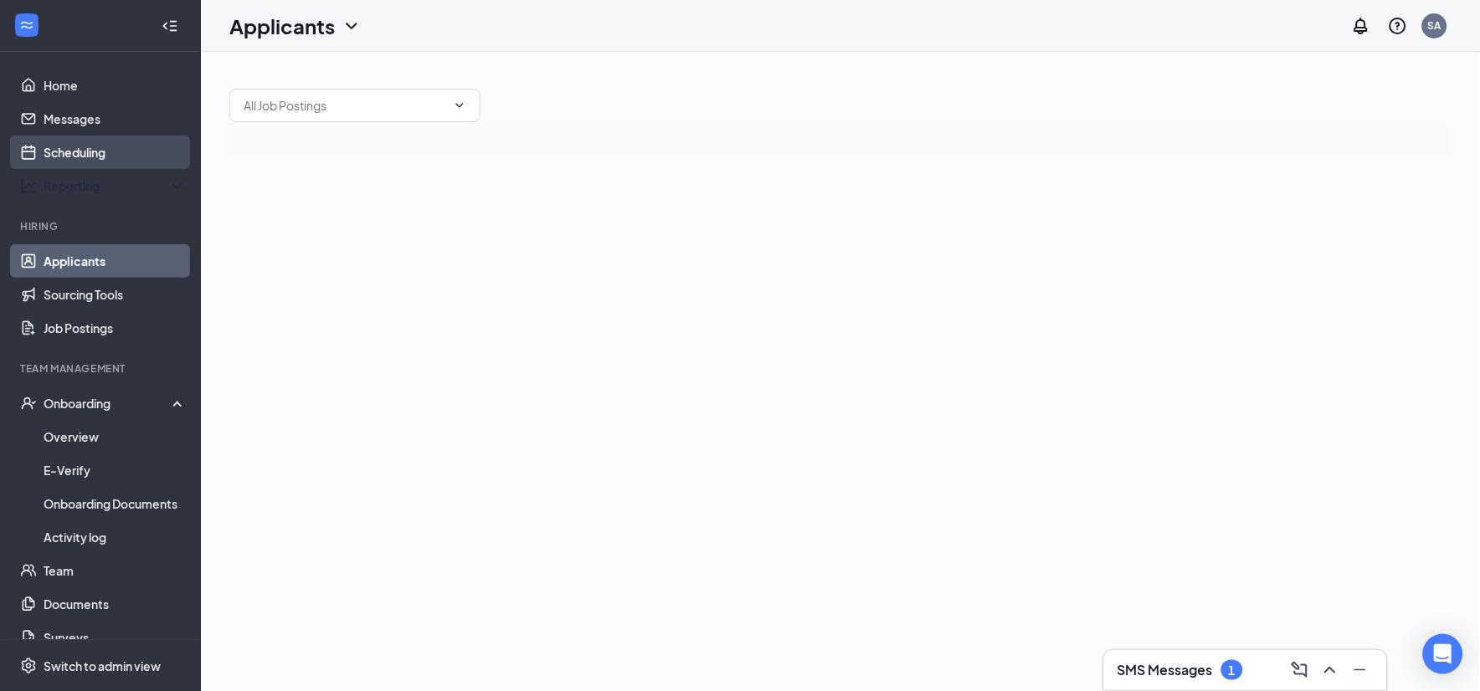
click at [92, 146] on link "Scheduling" at bounding box center [115, 152] width 143 height 33
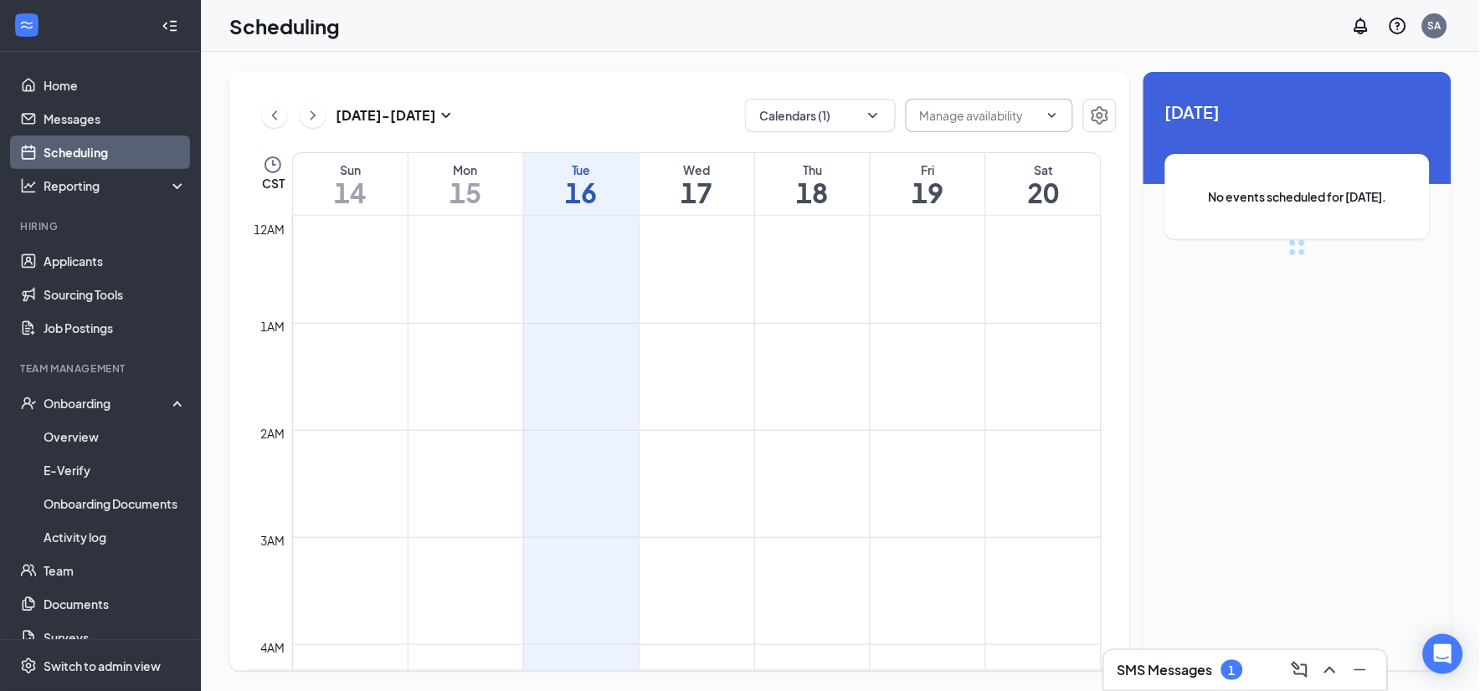
scroll to position [823, 0]
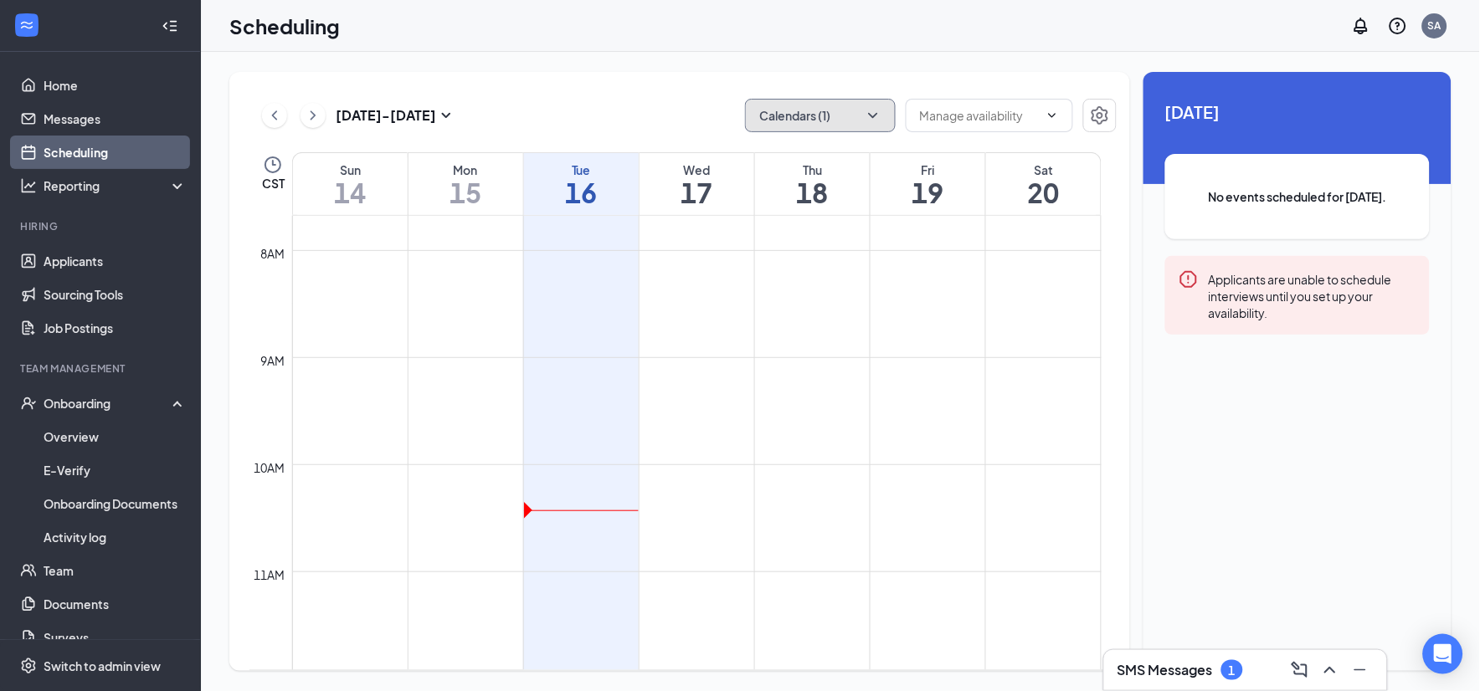
click at [868, 121] on icon "ChevronDown" at bounding box center [873, 115] width 17 height 17
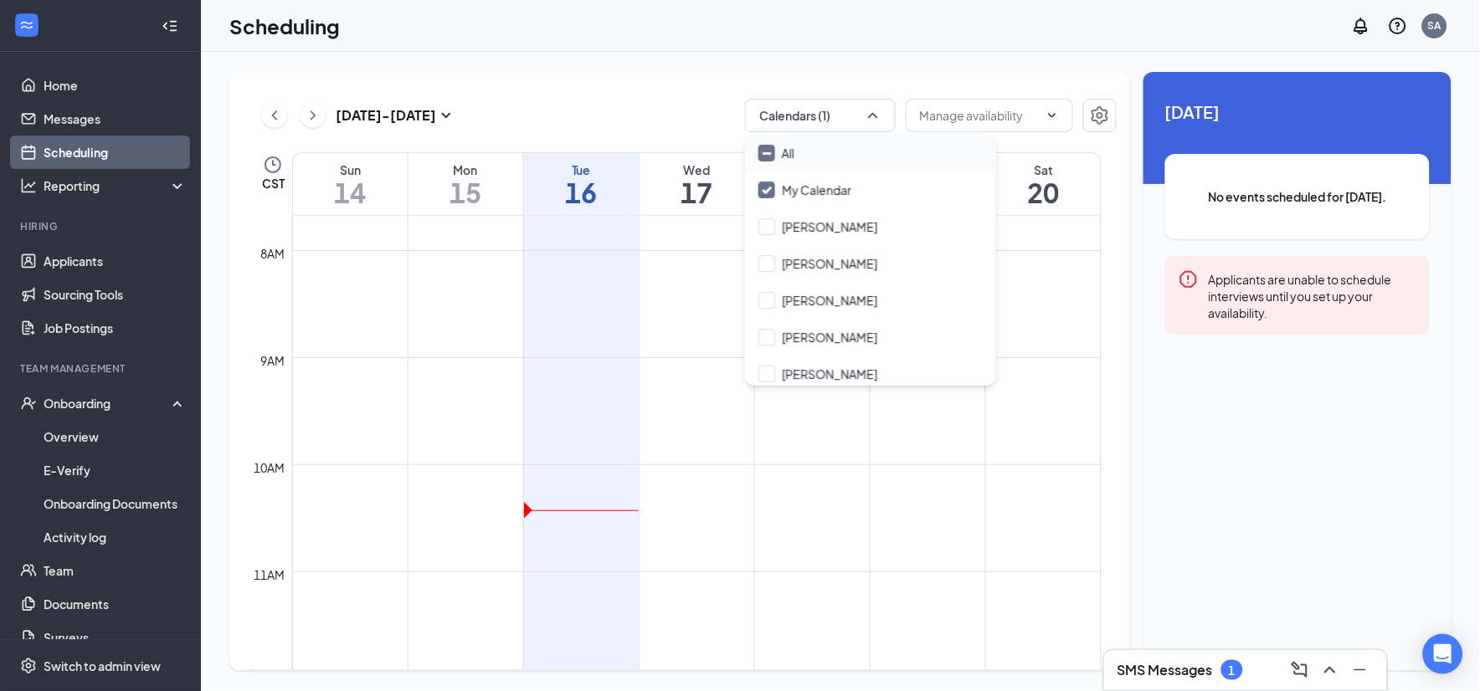
click at [759, 149] on input "All" at bounding box center [776, 153] width 36 height 17
checkbox input "true"
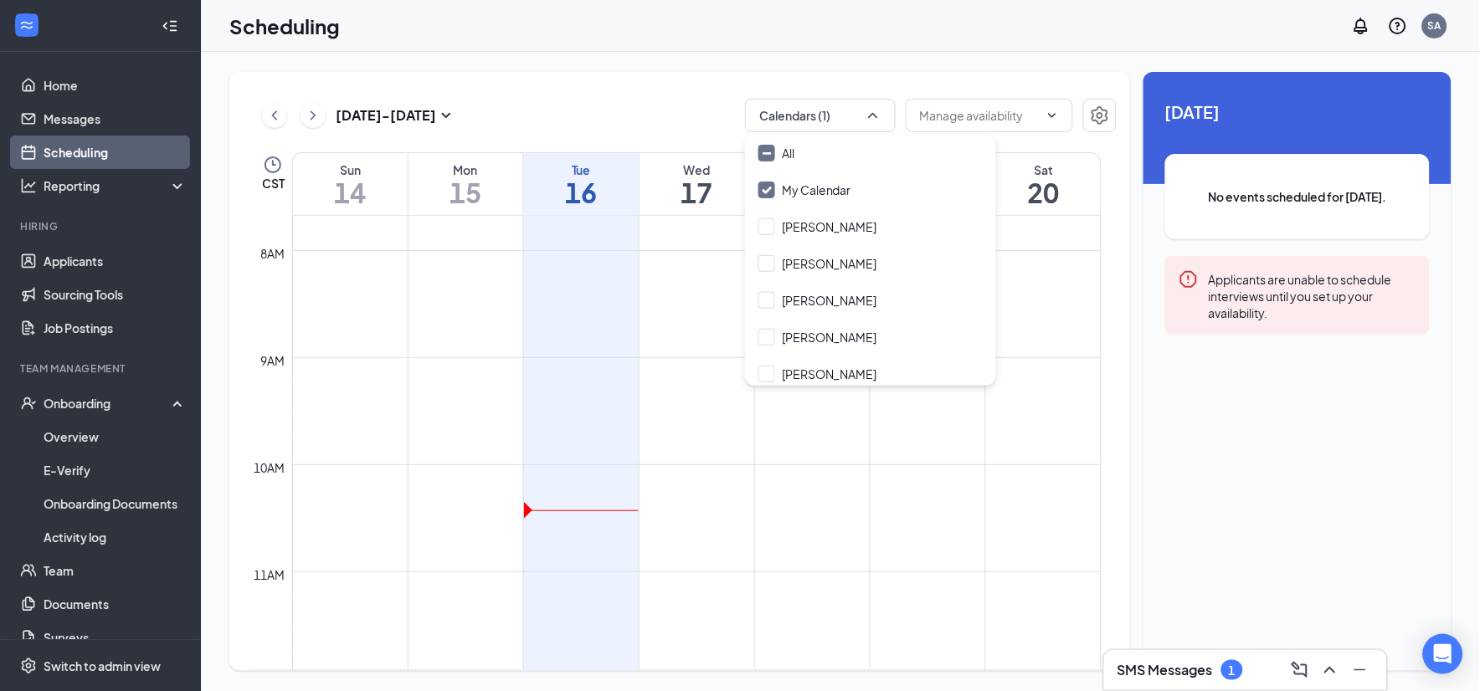
checkbox input "true"
click at [319, 120] on icon "ChevronRight" at bounding box center [313, 115] width 17 height 20
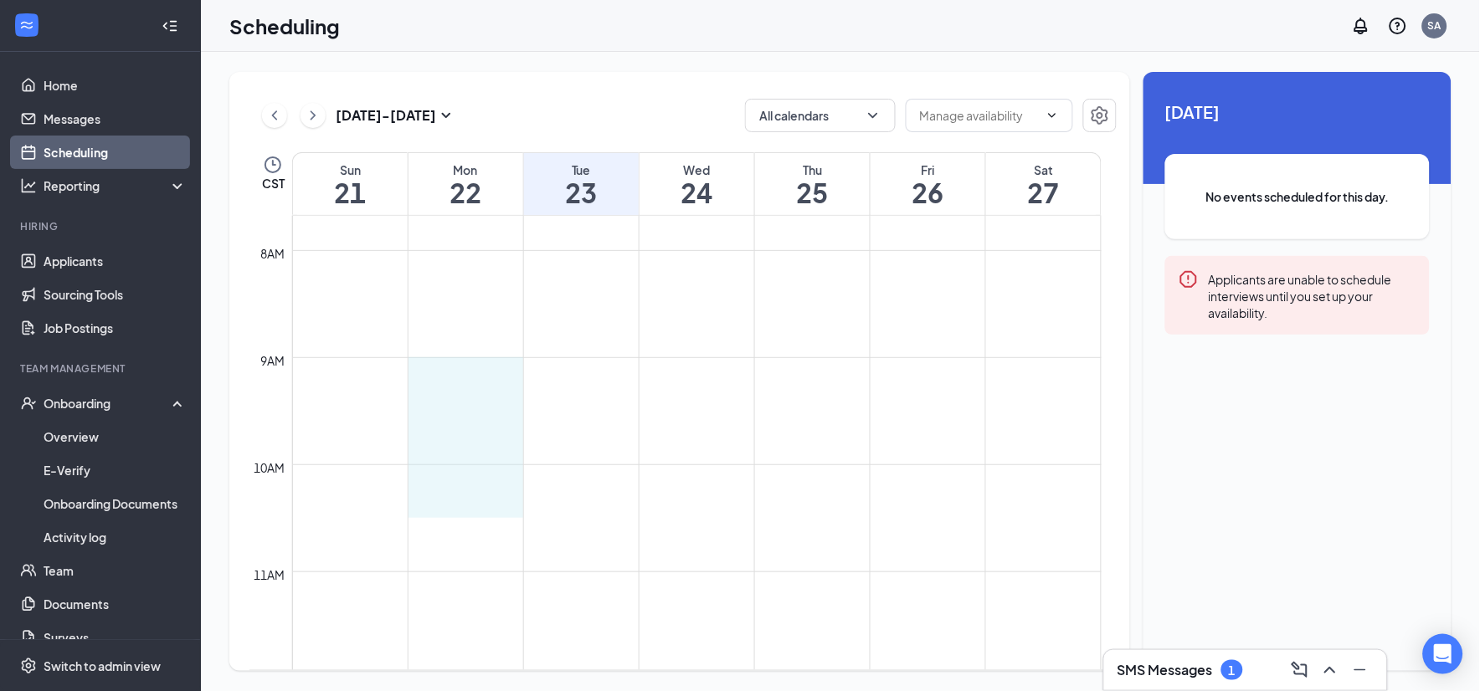
drag, startPoint x: 461, startPoint y: 361, endPoint x: 463, endPoint y: 491, distance: 130.6
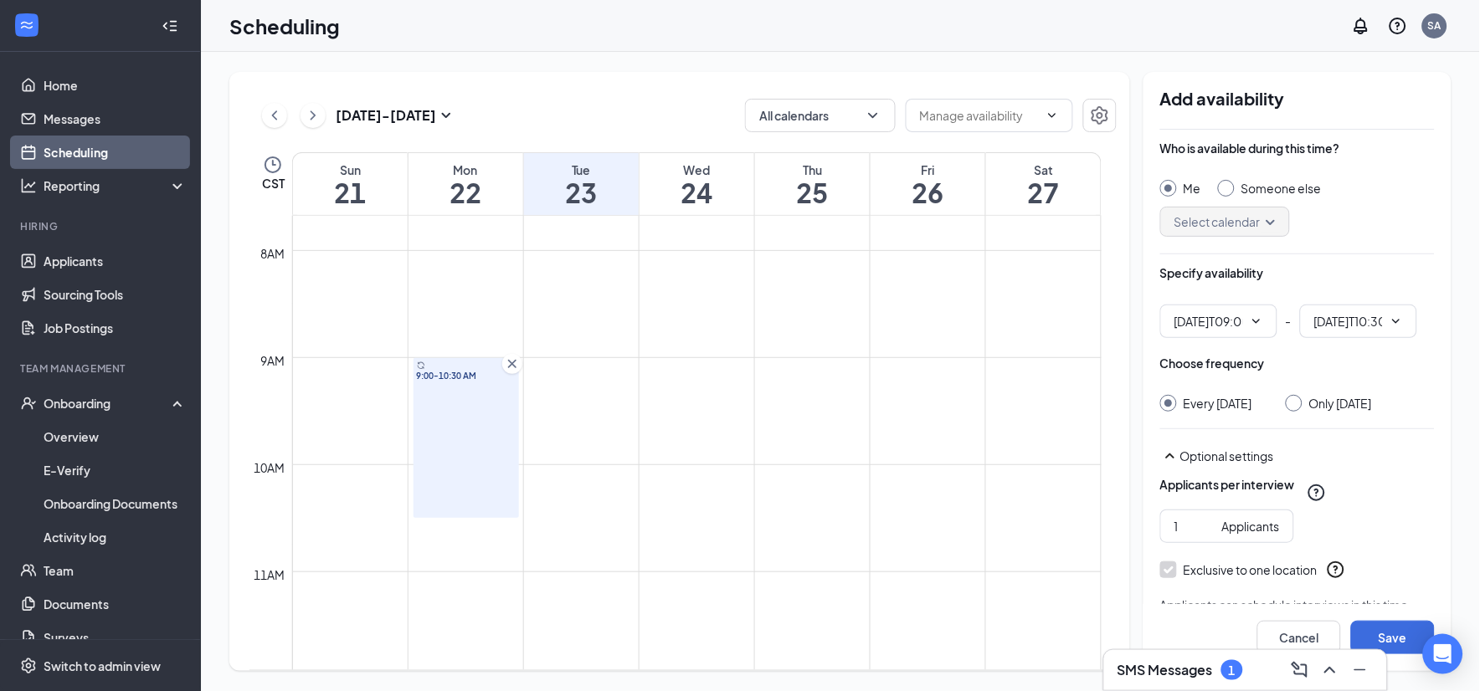
type input "09:00 AM"
type input "10:30 AM"
click at [1216, 186] on div "Me Someone else" at bounding box center [1297, 188] width 275 height 17
drag, startPoint x: 1224, startPoint y: 186, endPoint x: 1252, endPoint y: 221, distance: 45.2
click at [1224, 187] on input "Someone else" at bounding box center [1224, 186] width 12 height 12
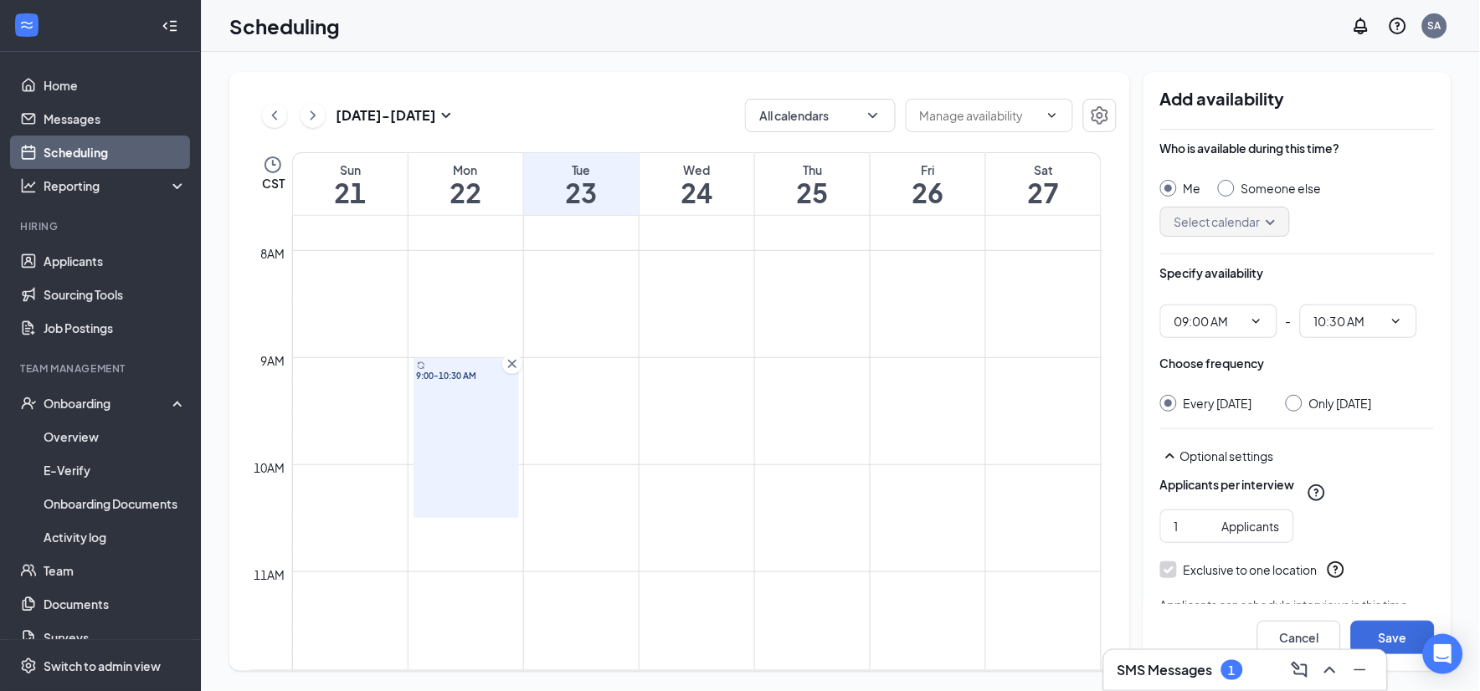
radio input "true"
radio input "false"
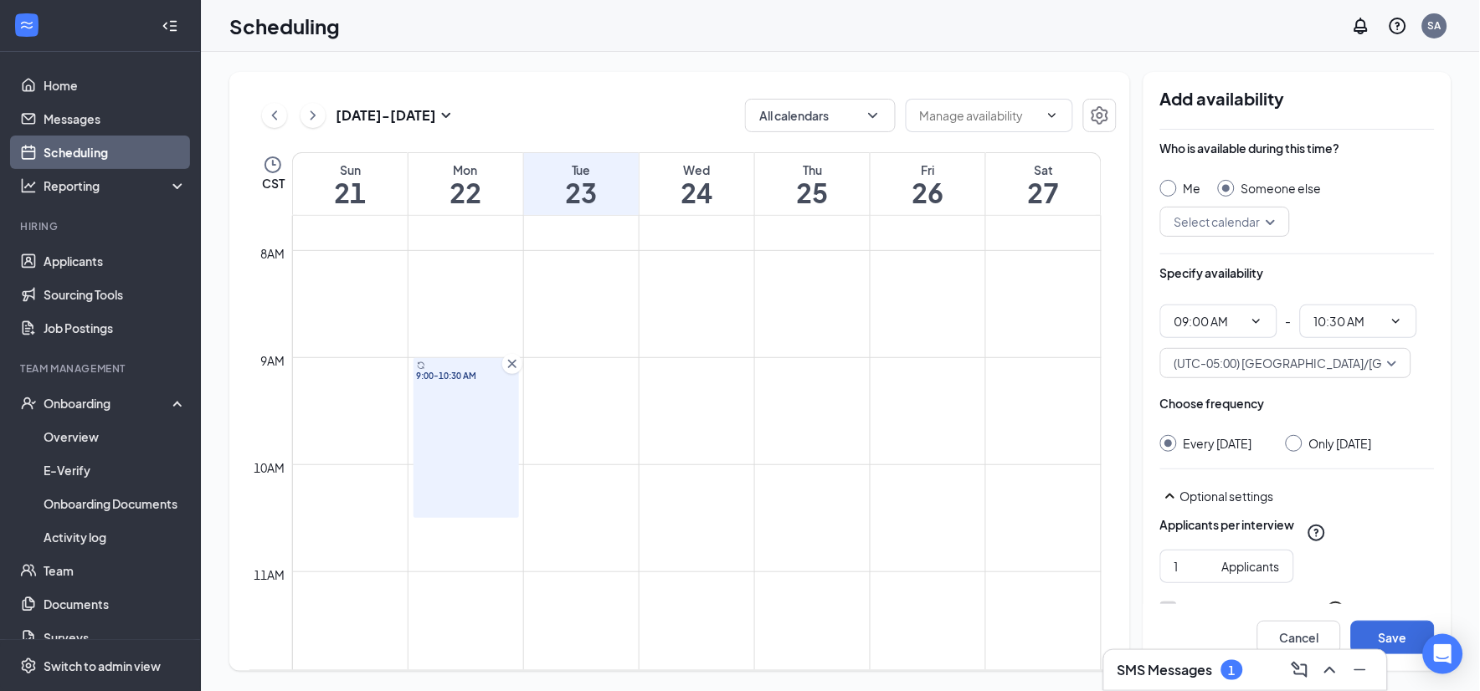
click at [1252, 221] on input "search" at bounding box center [1219, 222] width 98 height 28
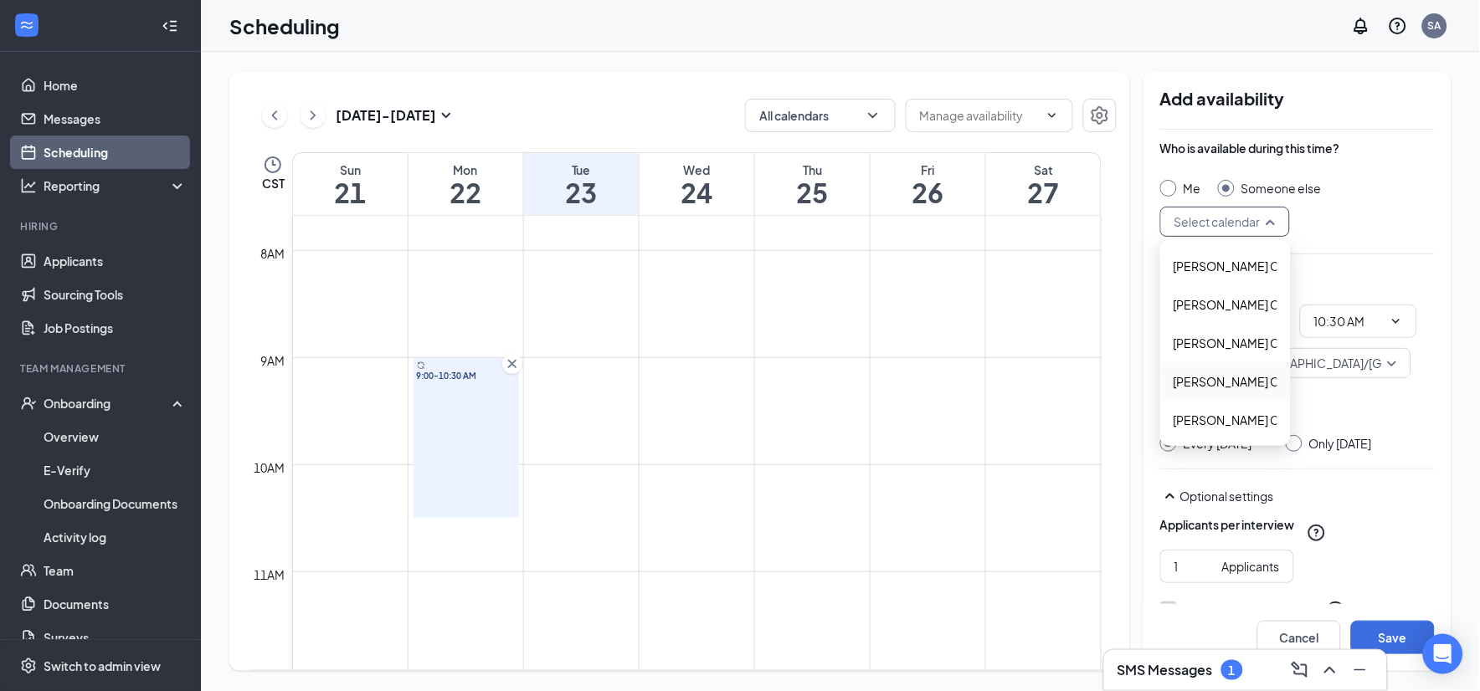
click at [1239, 383] on span "[PERSON_NAME] Calendar" at bounding box center [1247, 381] width 148 height 18
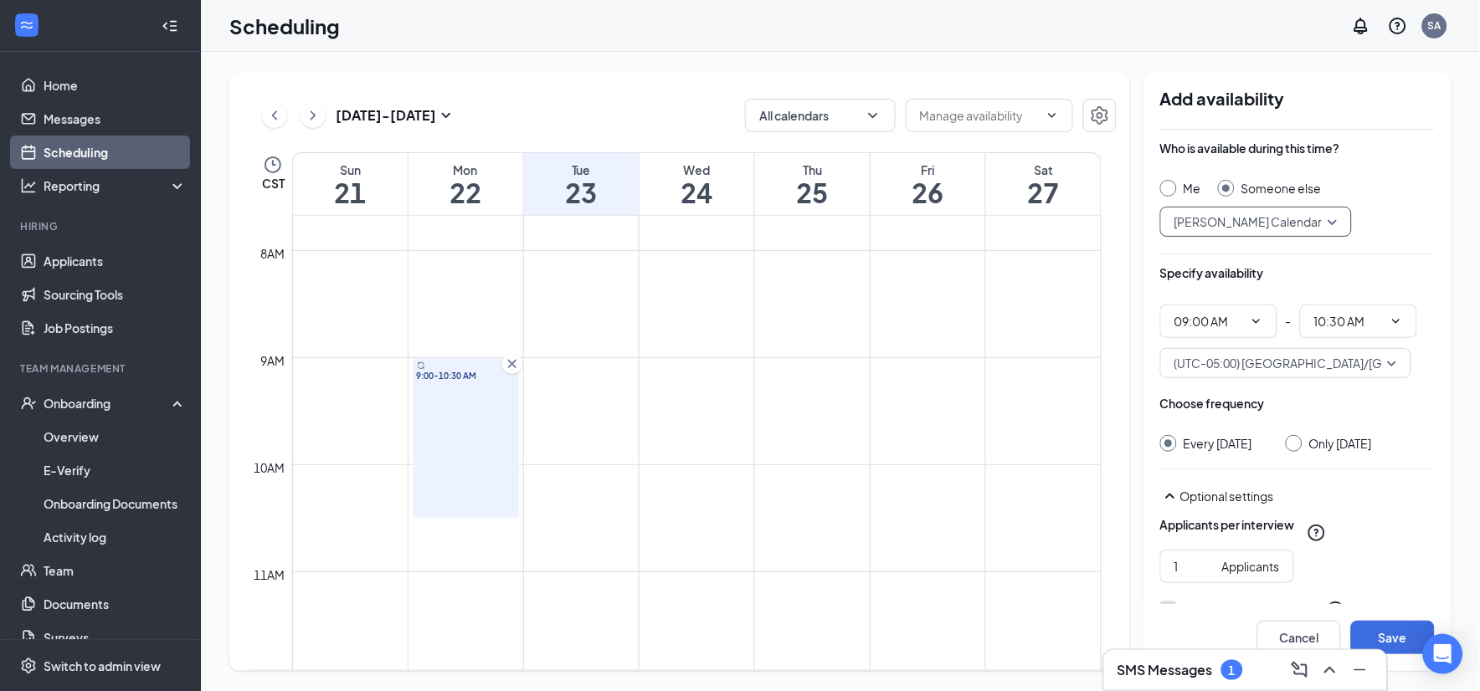
click at [1294, 442] on input "Only [DATE]" at bounding box center [1292, 441] width 12 height 12
radio input "true"
radio input "false"
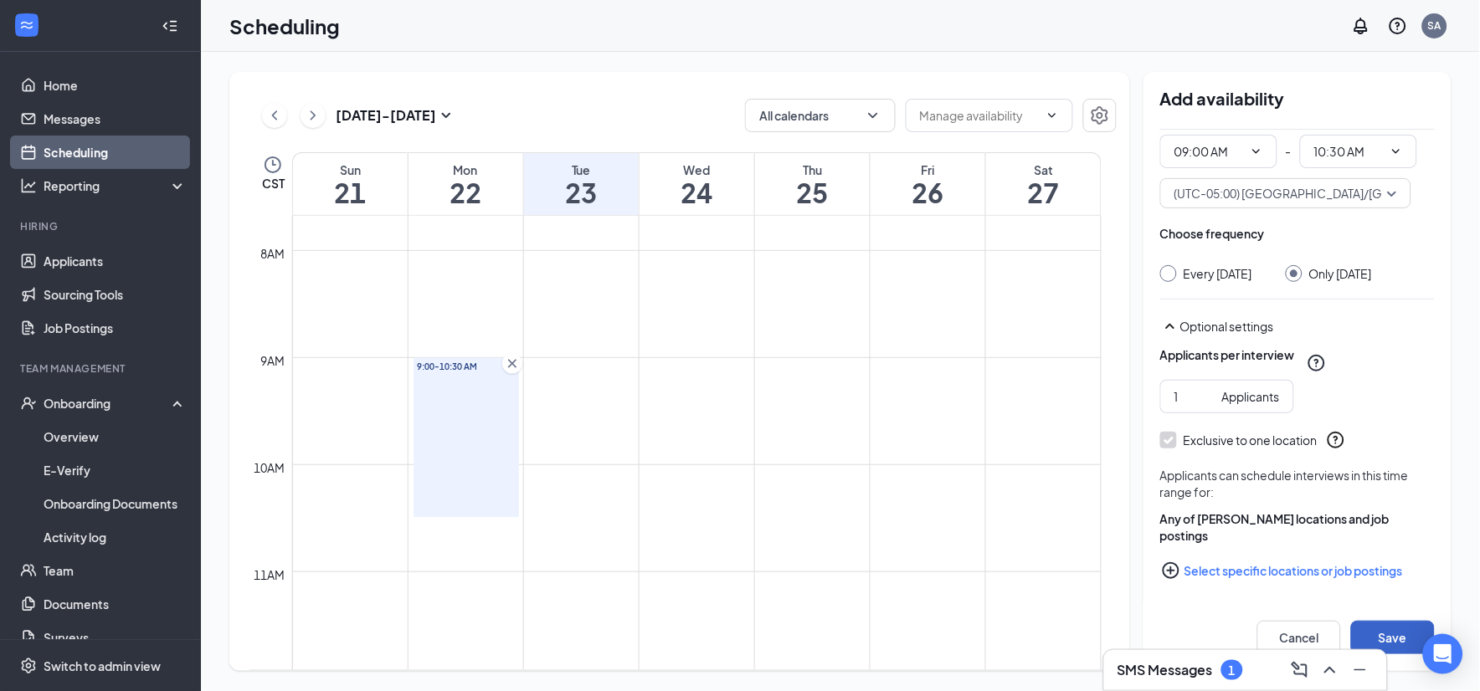
click at [1406, 640] on button "Save" at bounding box center [1393, 637] width 84 height 33
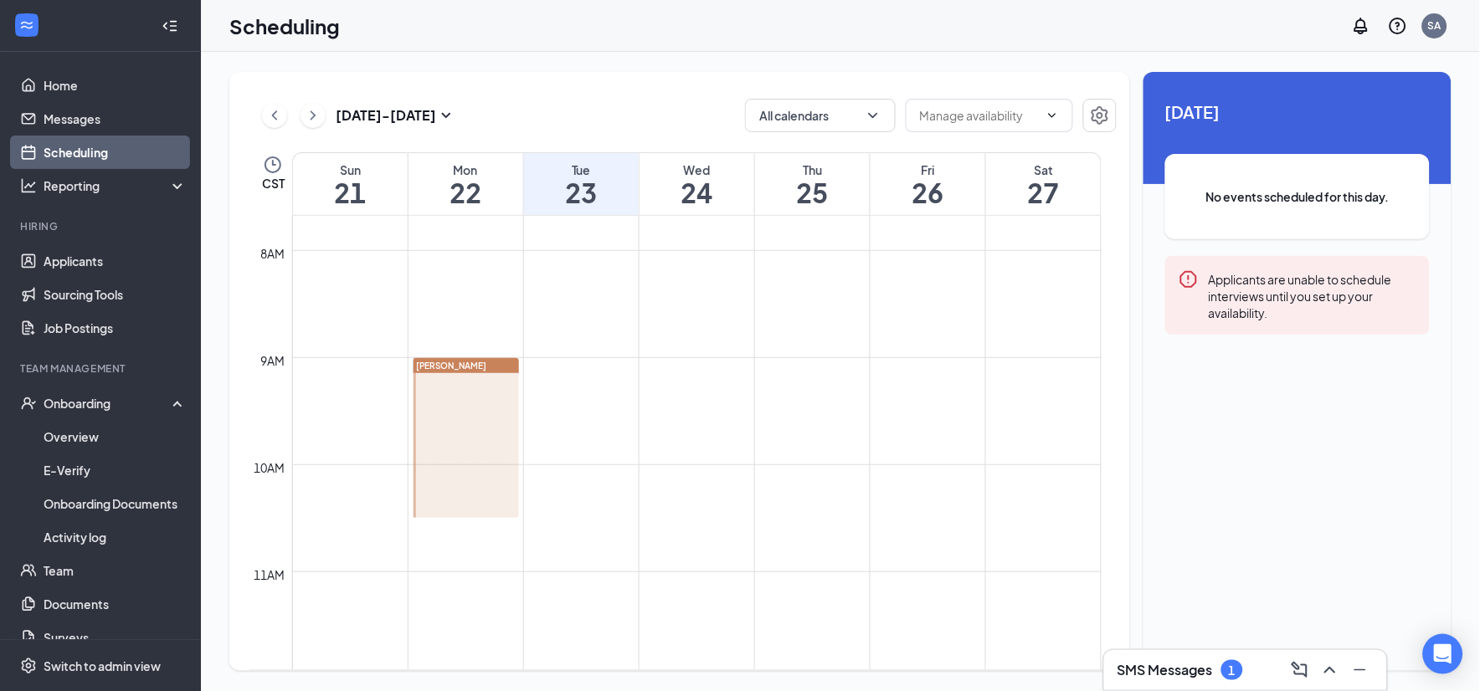
click at [587, 110] on div "[DATE] - [DATE] All calendars" at bounding box center [682, 115] width 867 height 33
click at [595, 94] on div "[DATE] - [DATE] All calendars CST Sun 21 Mon 22 Tue 23 Wed 24 Thu 25 Fri 26 Sat…" at bounding box center [679, 371] width 901 height 599
